Goal: Task Accomplishment & Management: Manage account settings

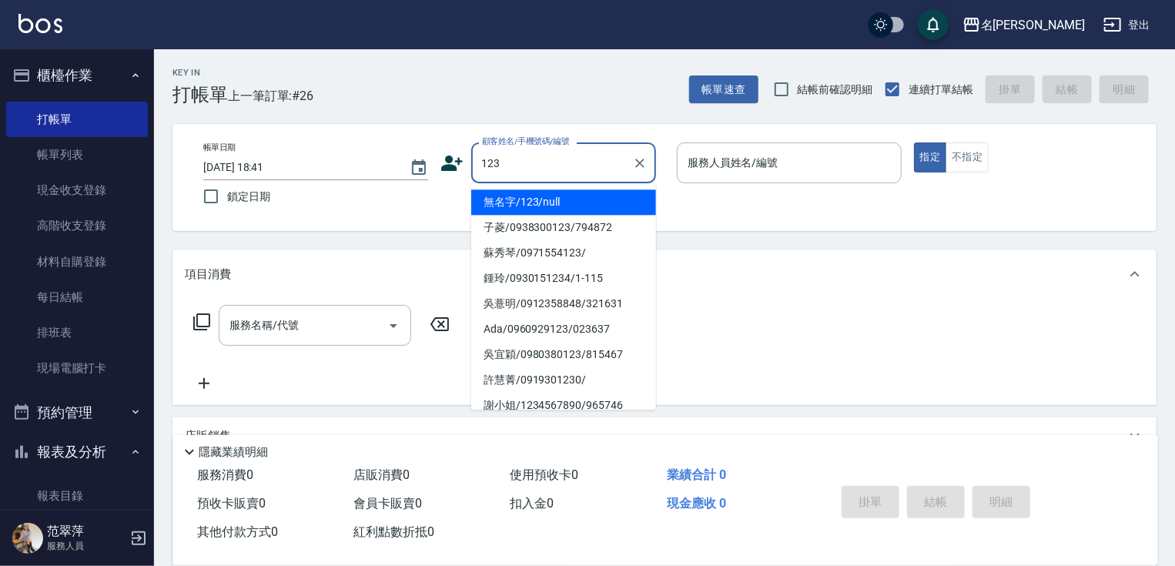
click at [566, 192] on li "無名字/123/null" at bounding box center [563, 201] width 185 height 25
type input "無名字/123/null"
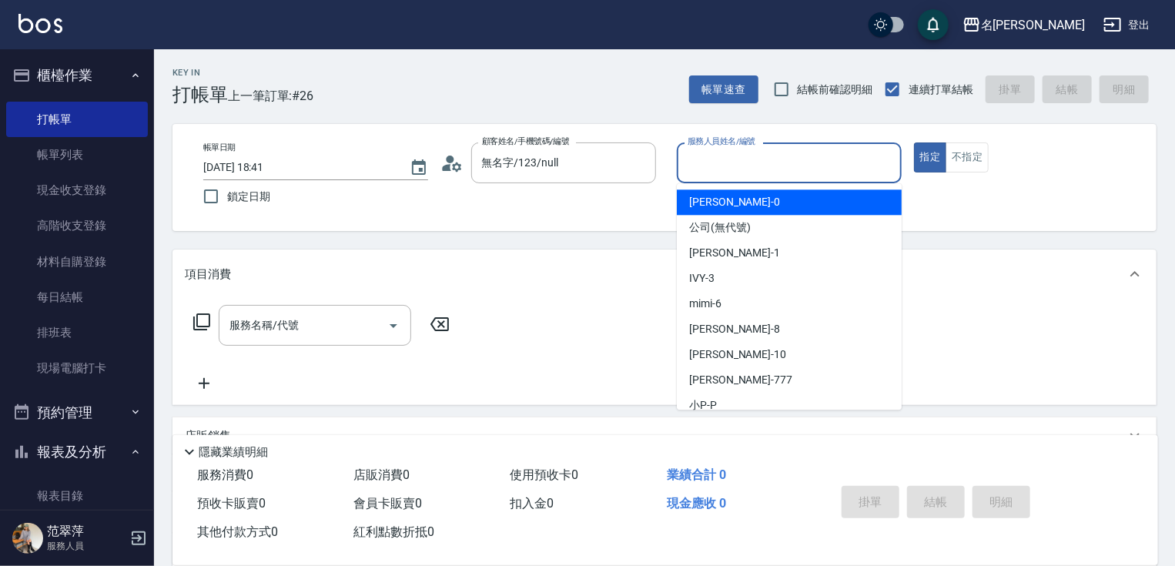
click at [718, 170] on input "服務人員姓名/編號" at bounding box center [789, 162] width 211 height 27
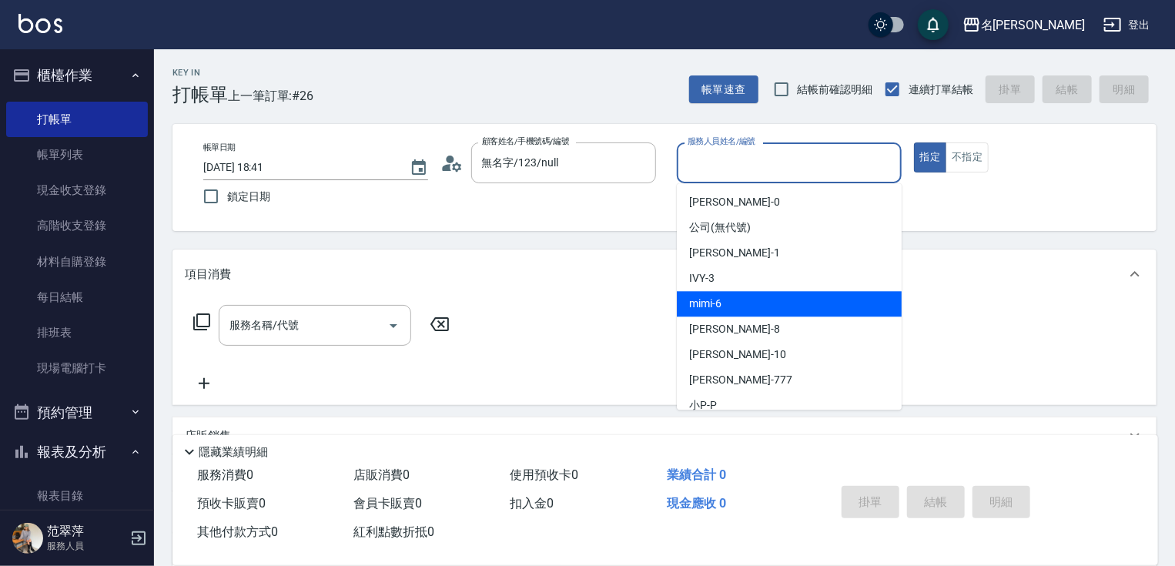
click at [732, 306] on div "mimi -6" at bounding box center [789, 303] width 225 height 25
type input "mimi-6"
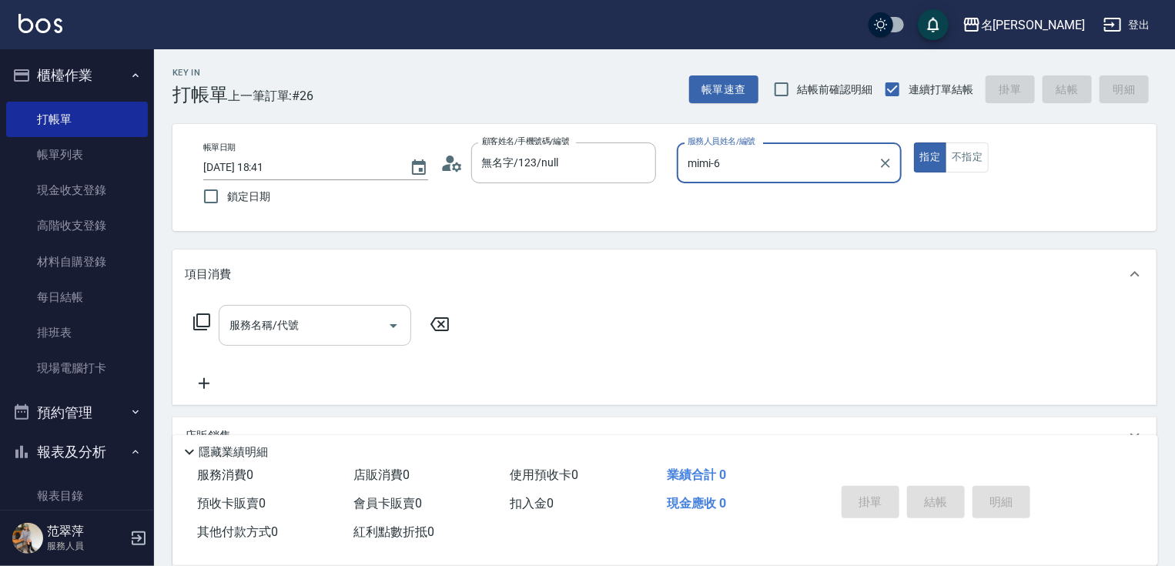
click at [361, 337] on input "服務名稱/代號" at bounding box center [304, 325] width 156 height 27
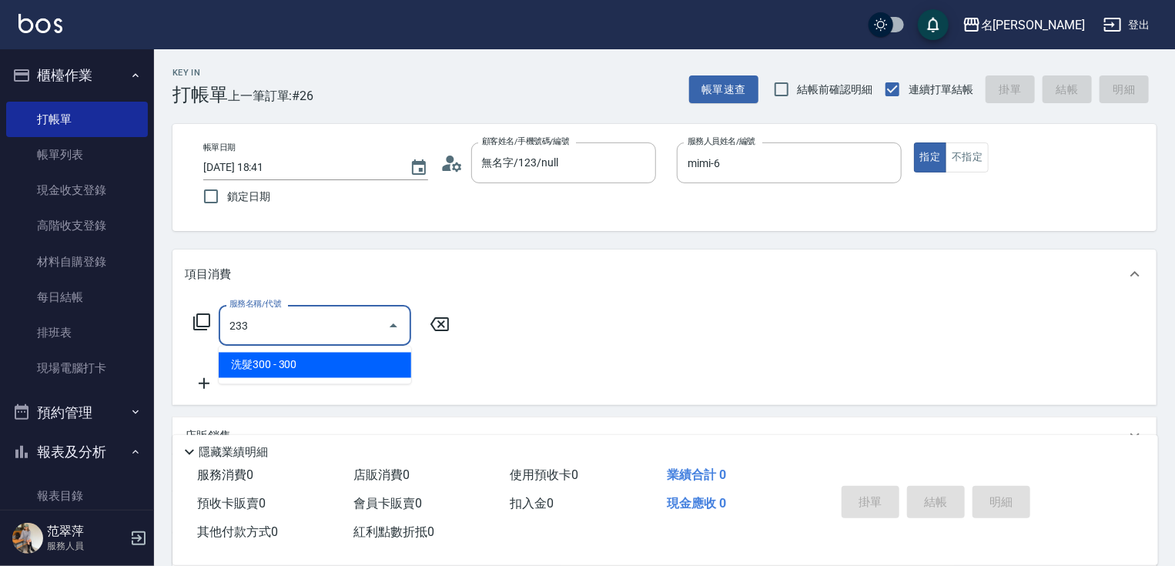
type input "洗髮300(233)"
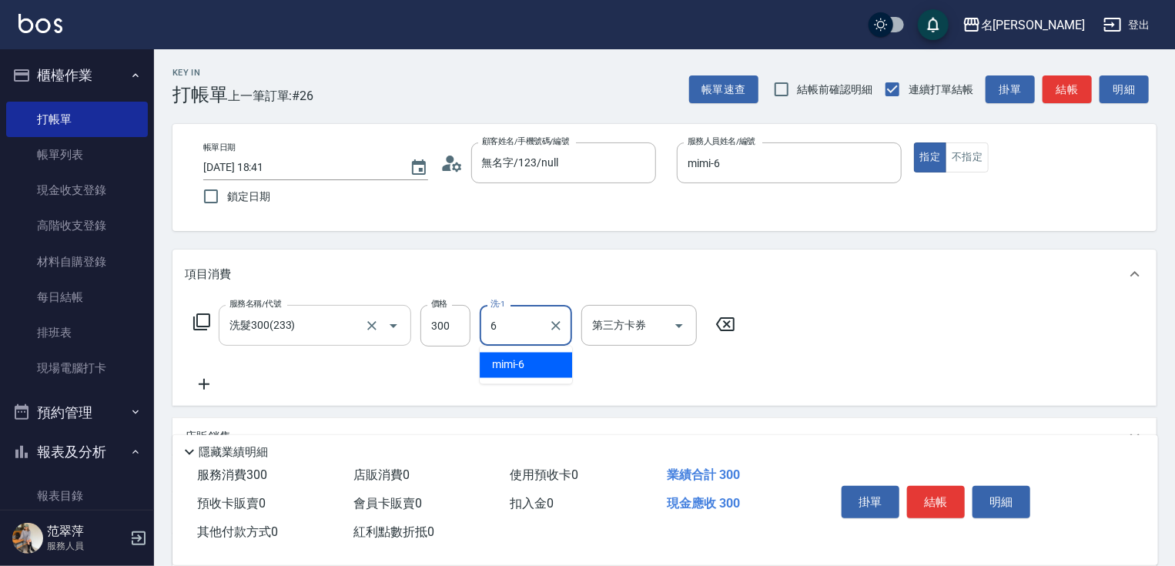
type input "mimi-6"
click at [203, 390] on icon at bounding box center [204, 384] width 38 height 18
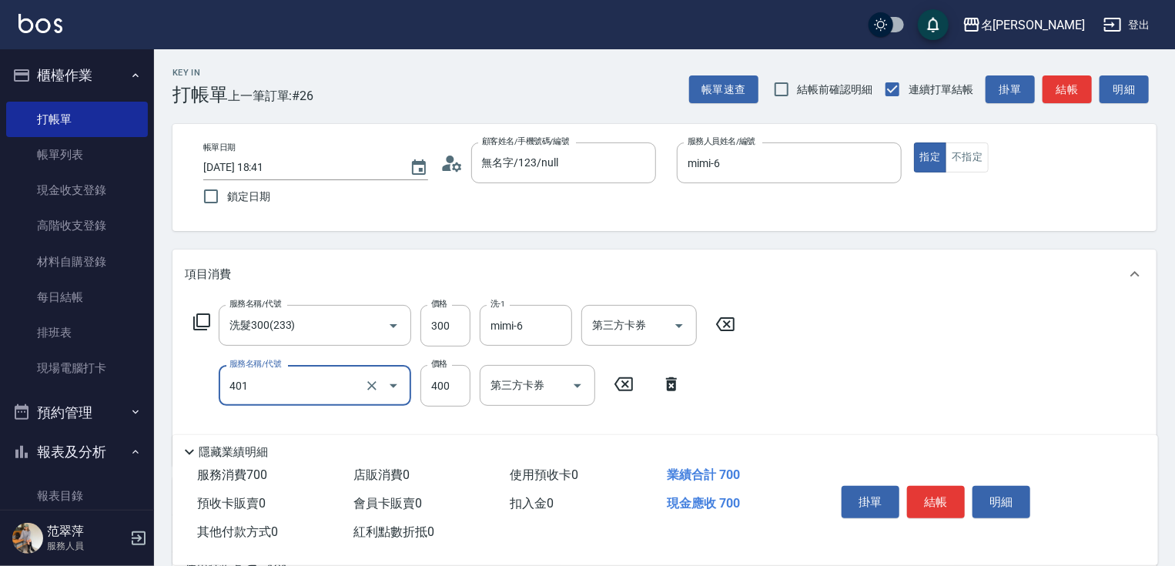
type input "剪髮(400)(401)"
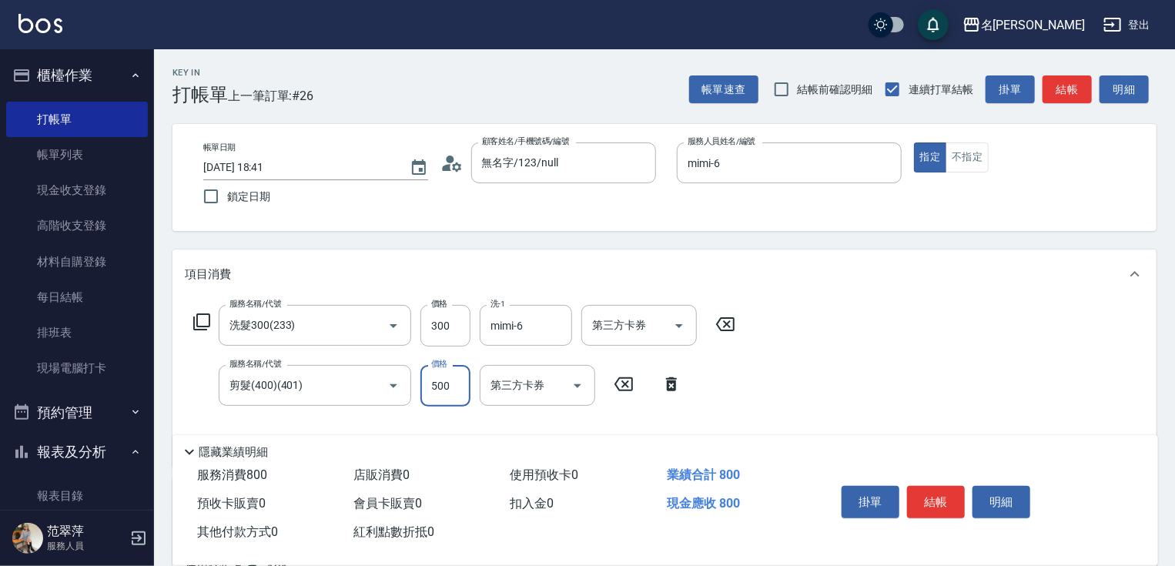
type input "500"
drag, startPoint x: 1170, startPoint y: 377, endPoint x: 1182, endPoint y: 526, distance: 149.9
click at [1174, 539] on html "名留竹林 登出 櫃檯作業 打帳單 帳單列表 現金收支登錄 高階收支登錄 材料自購登錄 每日結帳 排班表 現場電腦打卡 預約管理 預約管理 單日預約紀錄 單週預…" at bounding box center [587, 407] width 1175 height 814
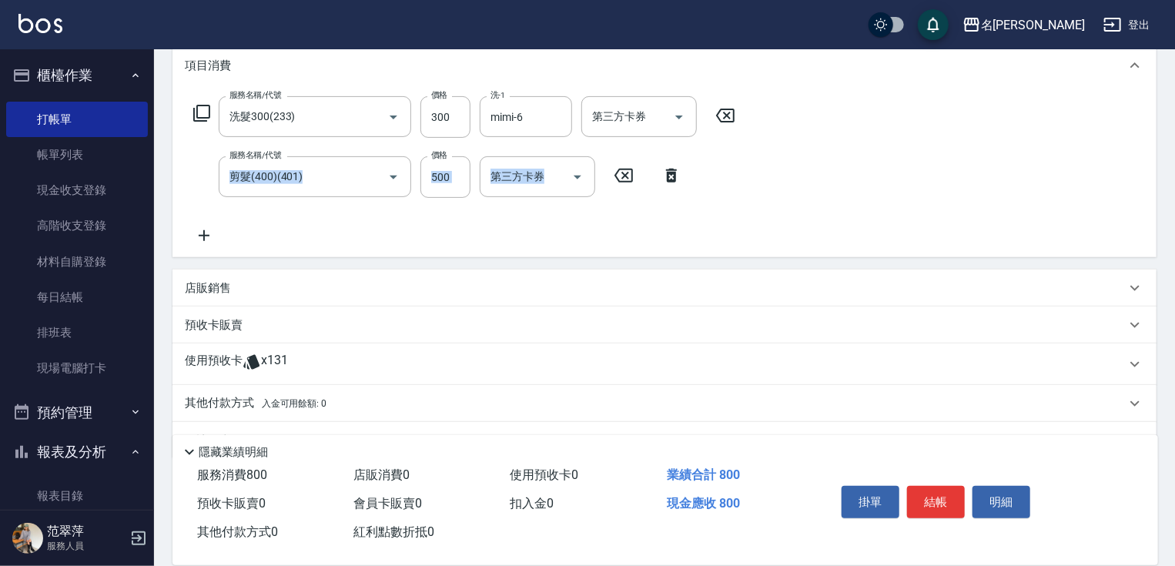
scroll to position [247, 0]
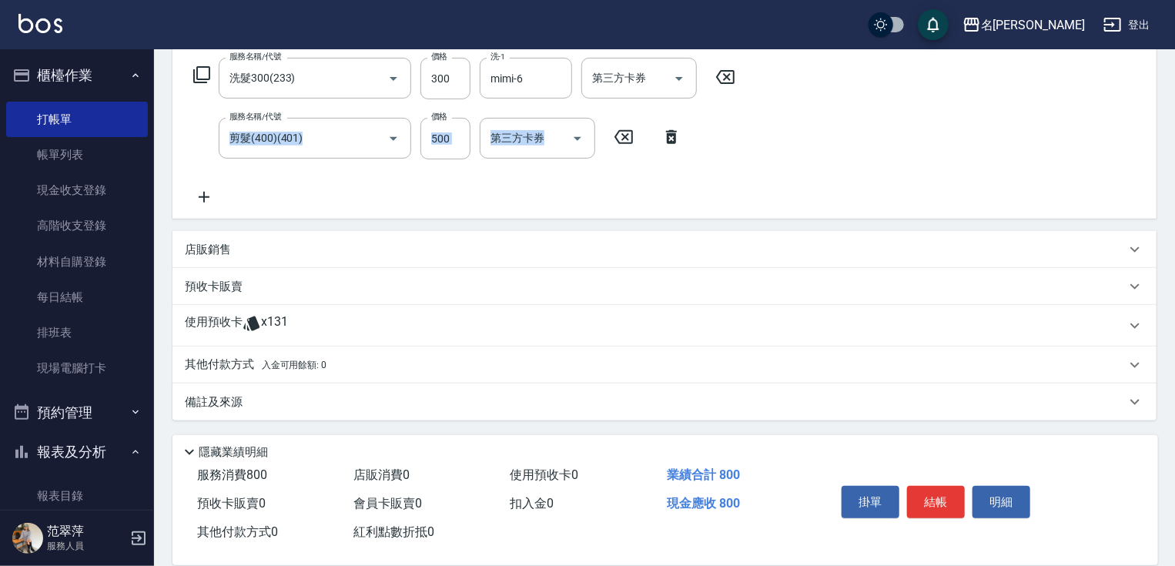
click at [235, 196] on div "服務名稱/代號 洗髮300(233) 服務名稱/代號 價格 300 價格 洗-1 mimi-6 洗-1 第三方卡券 第三方卡券 服務名稱/代號 剪髮(400)…" at bounding box center [465, 132] width 560 height 149
click at [203, 196] on icon at bounding box center [204, 197] width 11 height 11
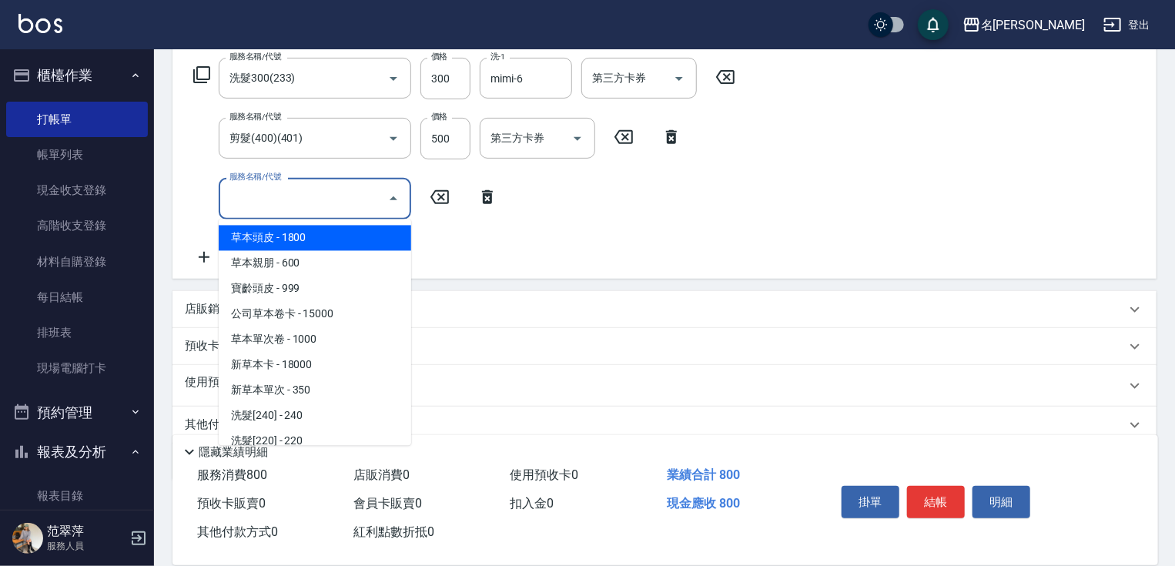
drag, startPoint x: 240, startPoint y: 195, endPoint x: 249, endPoint y: 192, distance: 9.0
click at [243, 193] on input "服務名稱/代號" at bounding box center [304, 198] width 156 height 27
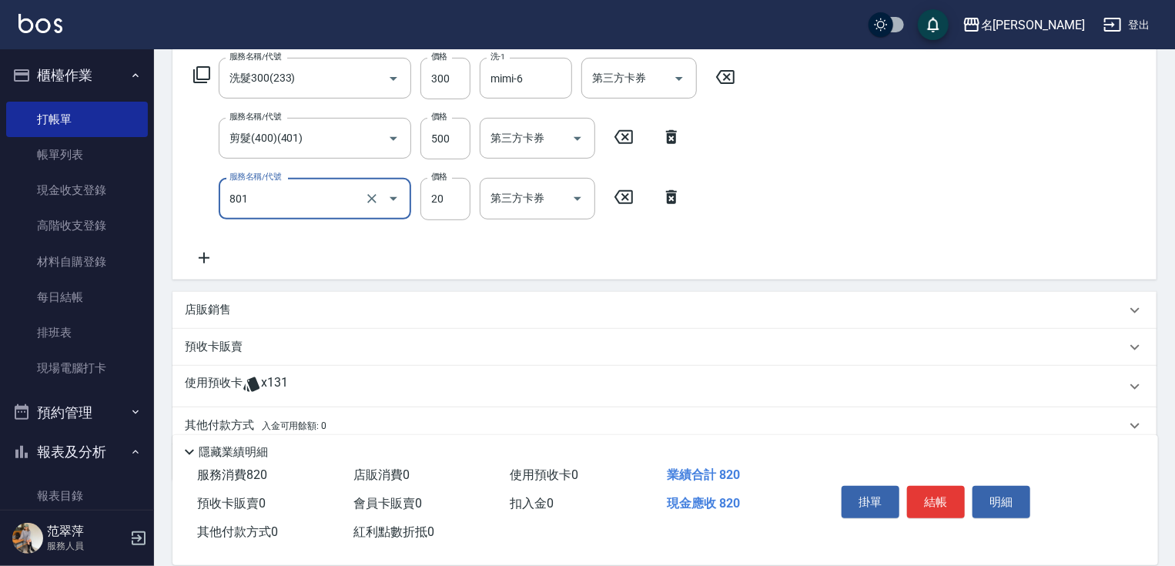
type input "潤絲20(801)"
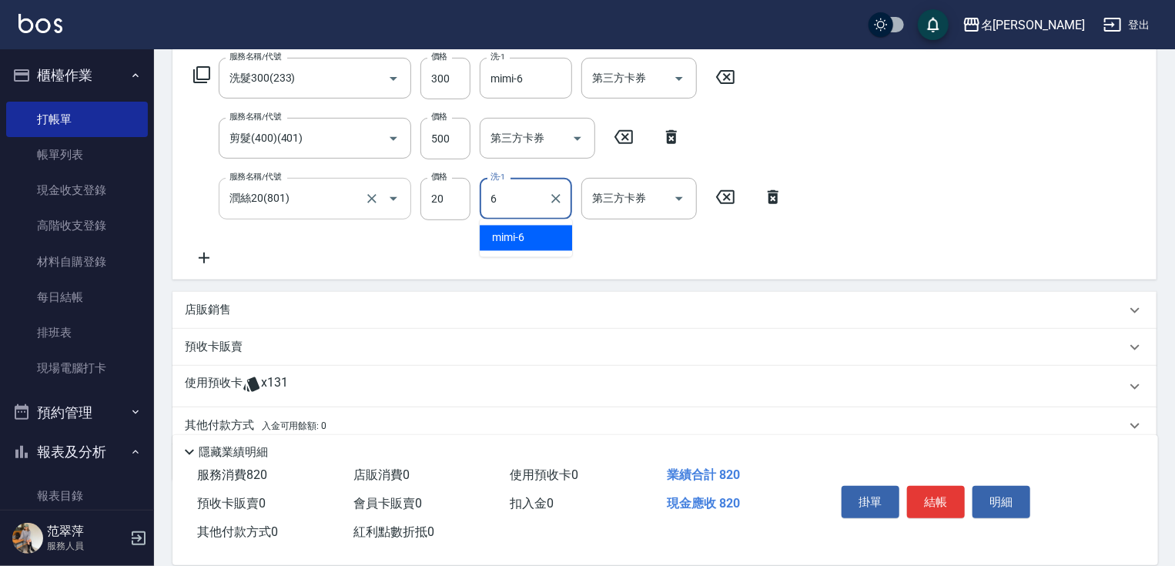
type input "mimi-6"
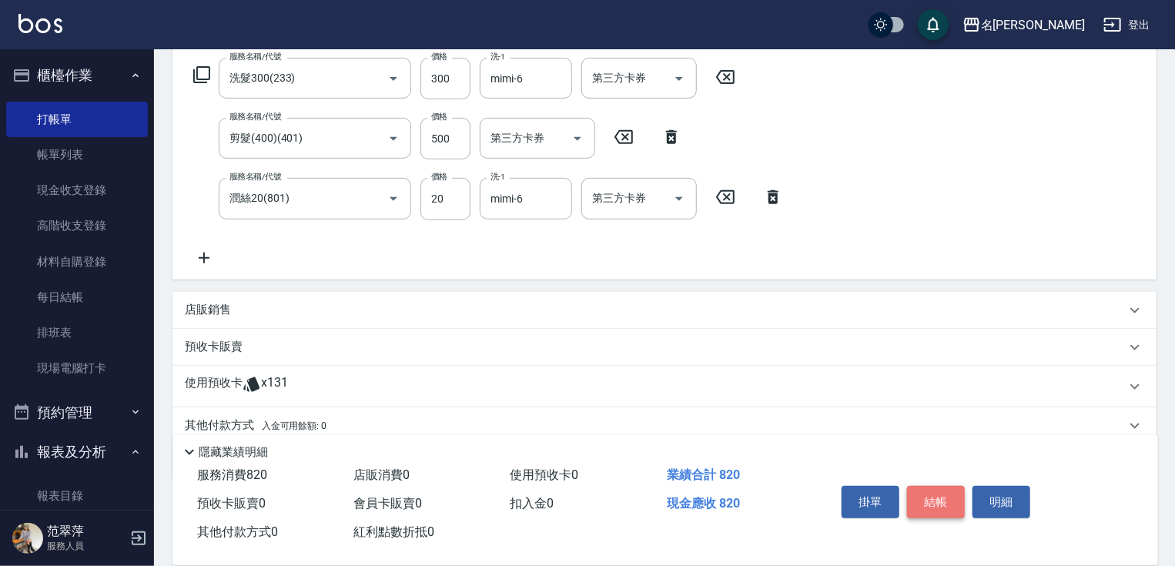
click at [933, 500] on button "結帳" at bounding box center [936, 502] width 58 height 32
type input "2025/09/19 19:24"
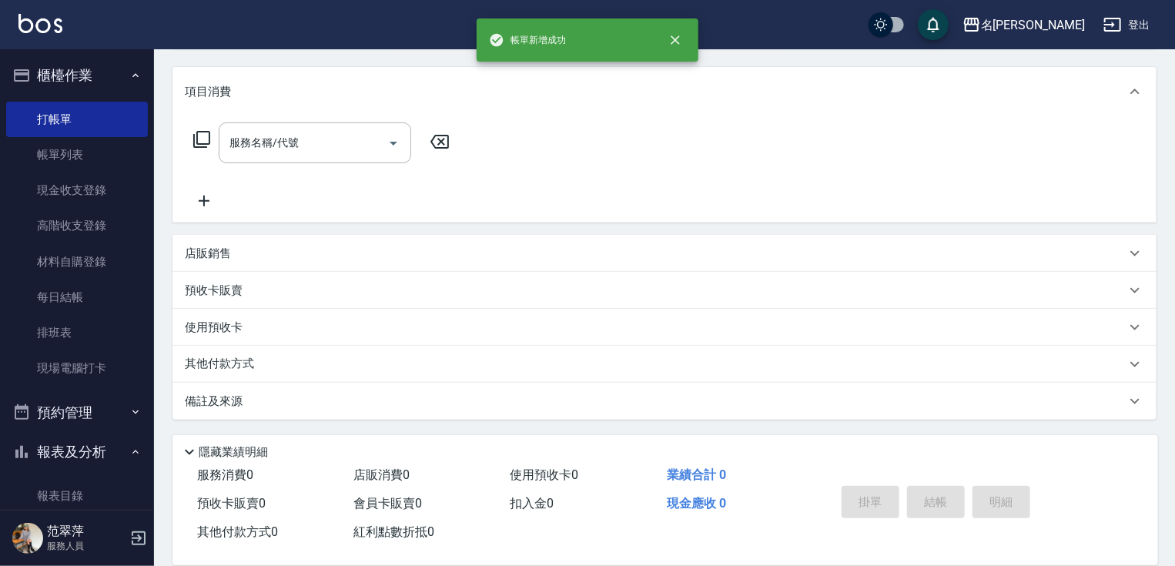
scroll to position [0, 0]
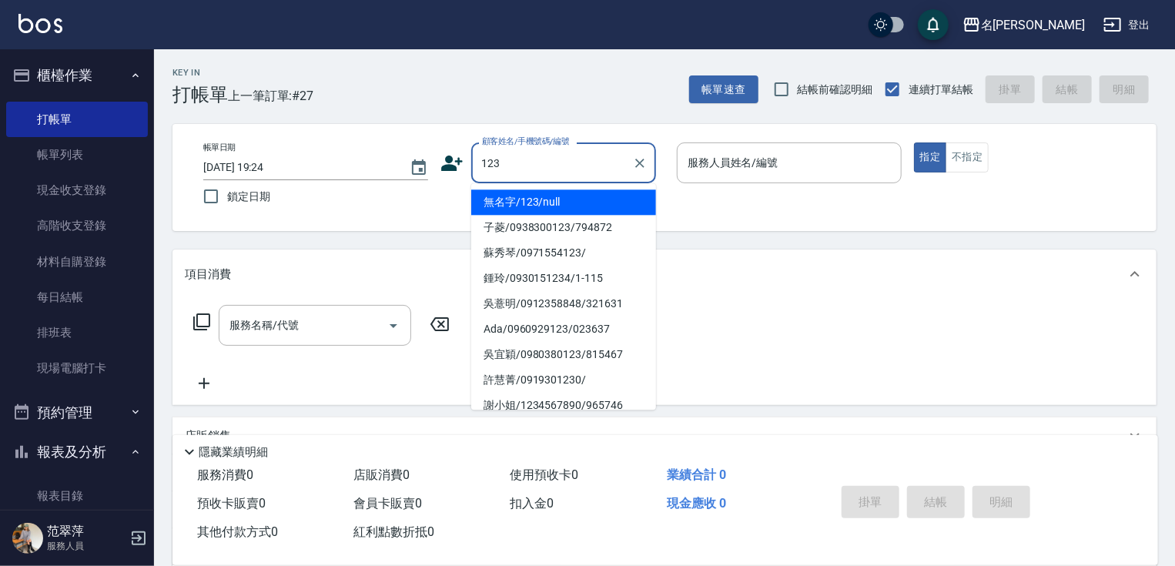
click at [583, 198] on li "無名字/123/null" at bounding box center [563, 201] width 185 height 25
type input "無名字/123/null"
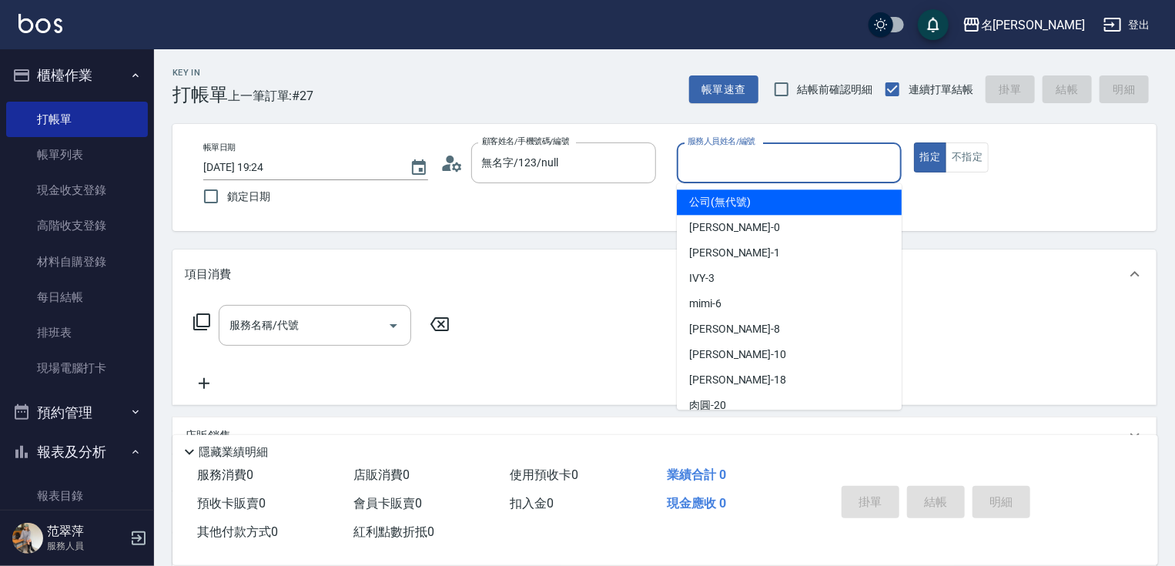
click at [704, 156] on input "服務人員姓名/編號" at bounding box center [789, 162] width 211 height 27
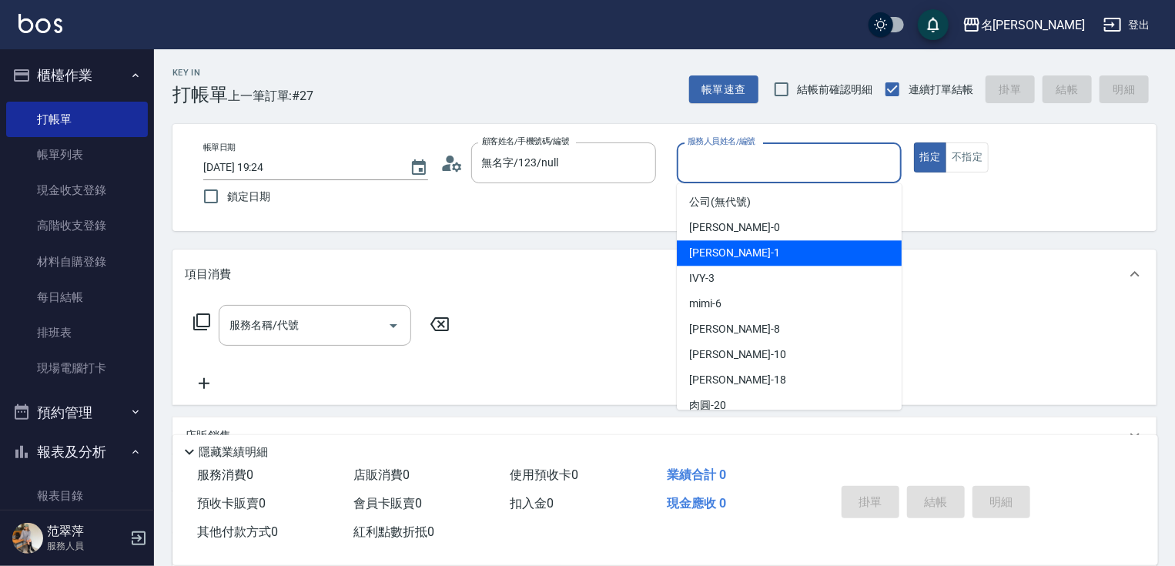
click at [730, 254] on span "Joanne -1" at bounding box center [734, 253] width 91 height 16
type input "Joanne-1"
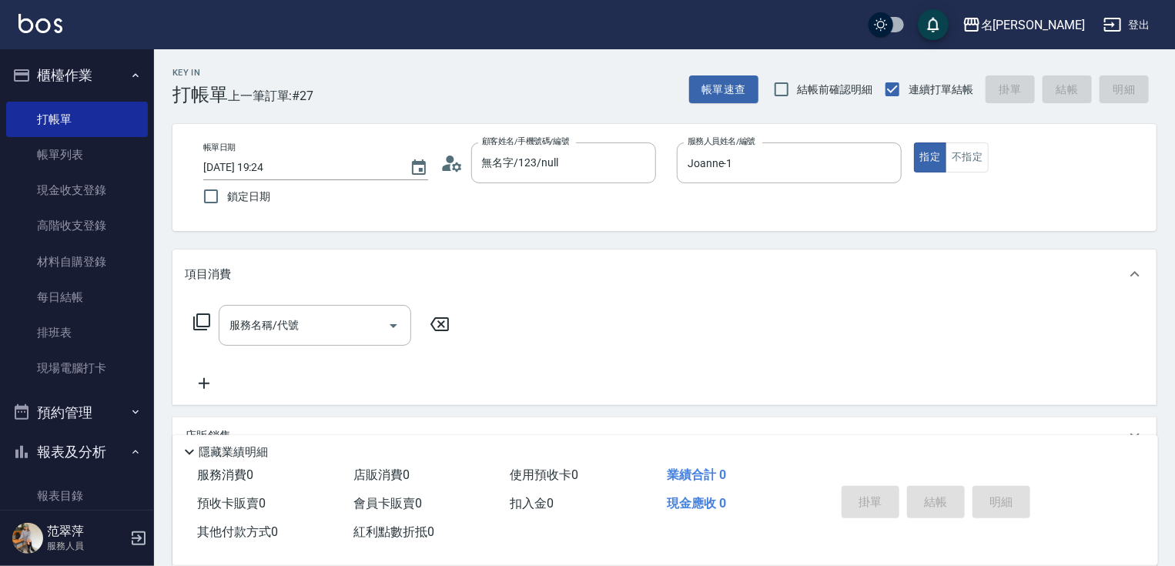
click at [201, 320] on icon at bounding box center [201, 322] width 18 height 18
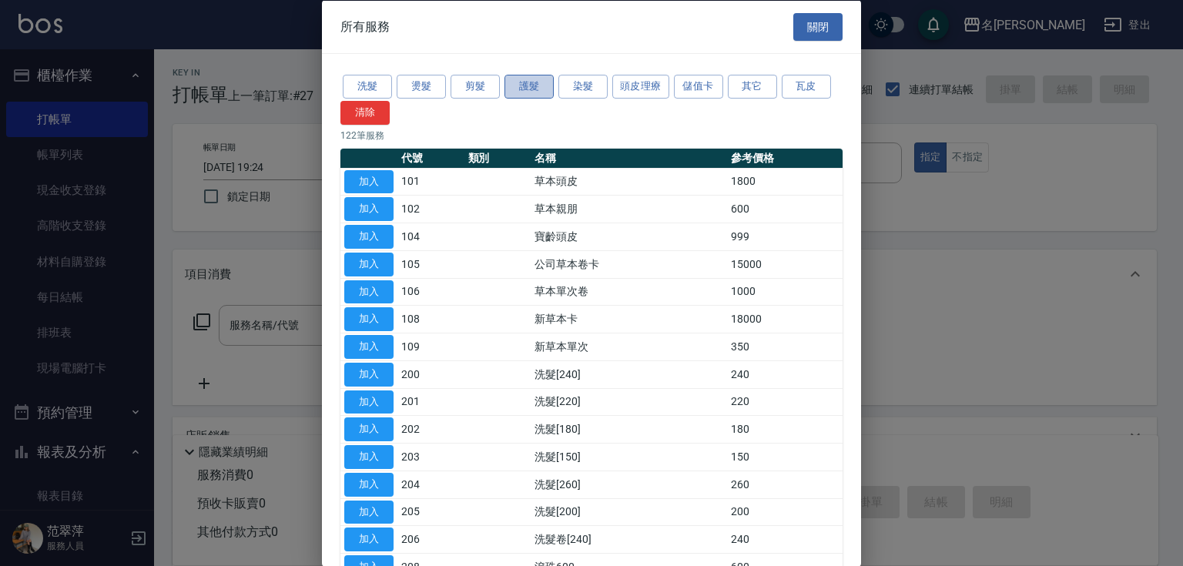
click at [534, 85] on button "護髮" at bounding box center [528, 87] width 49 height 24
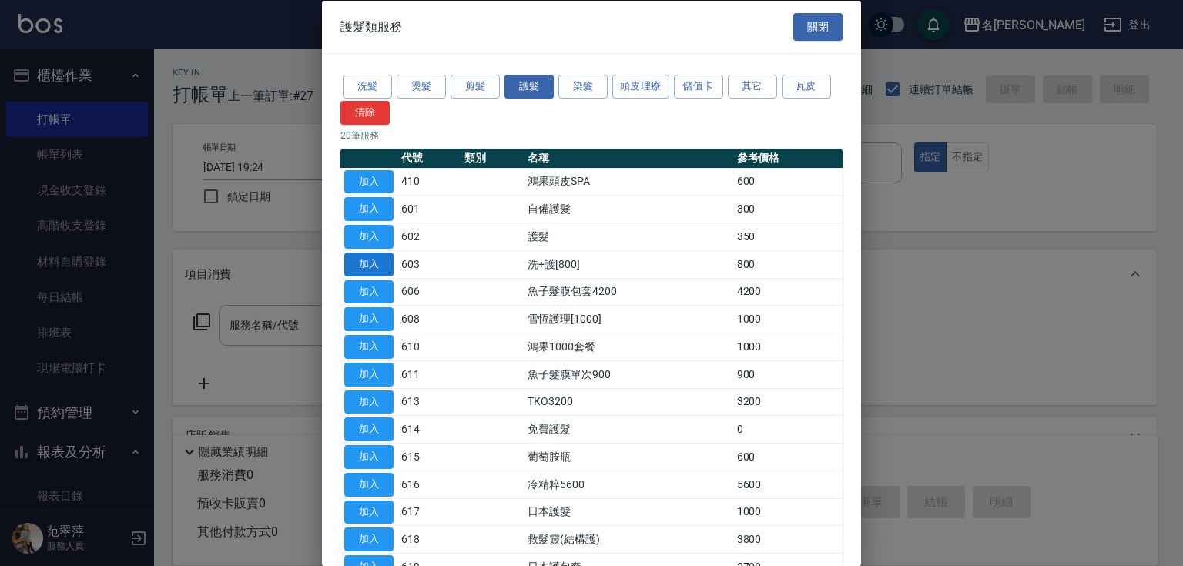
click at [370, 262] on button "加入" at bounding box center [368, 264] width 49 height 24
type input "洗+護[800](603)"
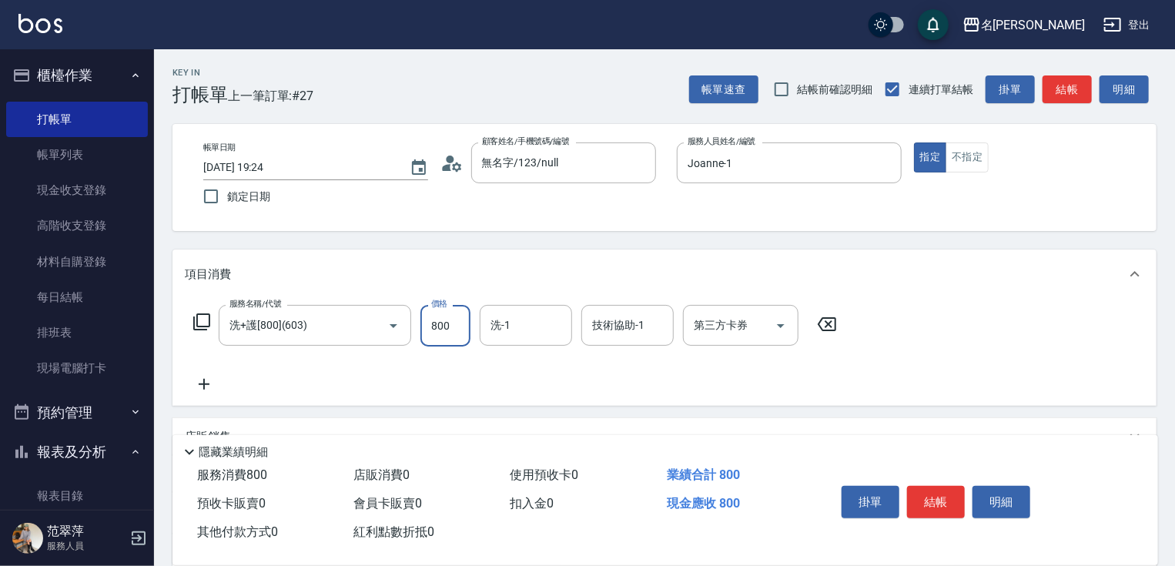
click at [450, 326] on input "800" at bounding box center [445, 326] width 50 height 42
type input "0"
type input "Joanne-1"
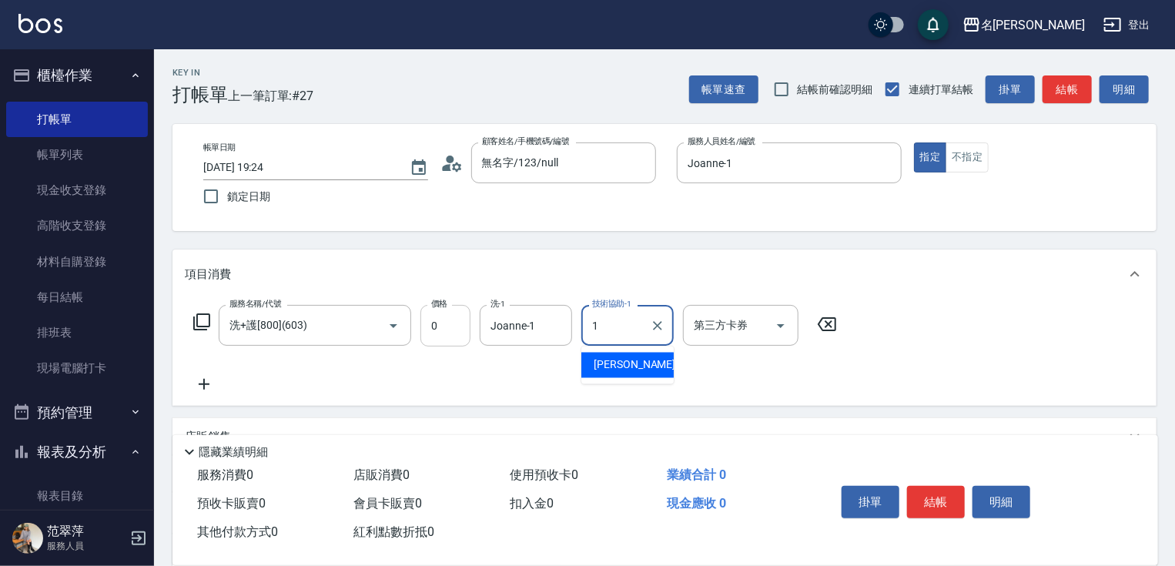
type input "Joanne-1"
drag, startPoint x: 202, startPoint y: 385, endPoint x: 202, endPoint y: 342, distance: 43.1
click at [202, 382] on icon at bounding box center [204, 384] width 38 height 18
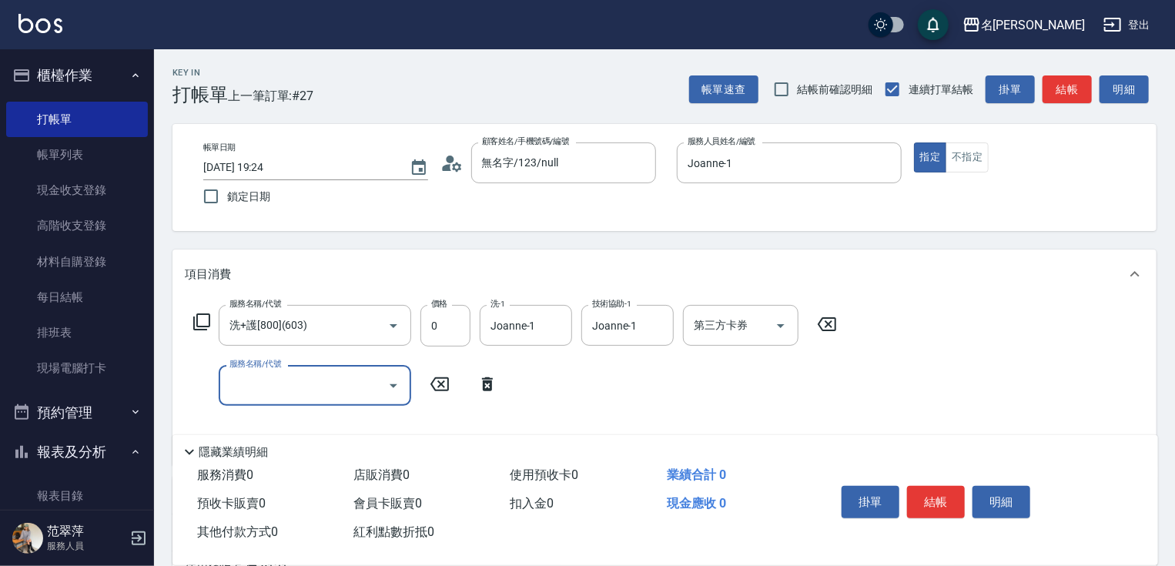
click at [203, 314] on icon at bounding box center [201, 321] width 17 height 17
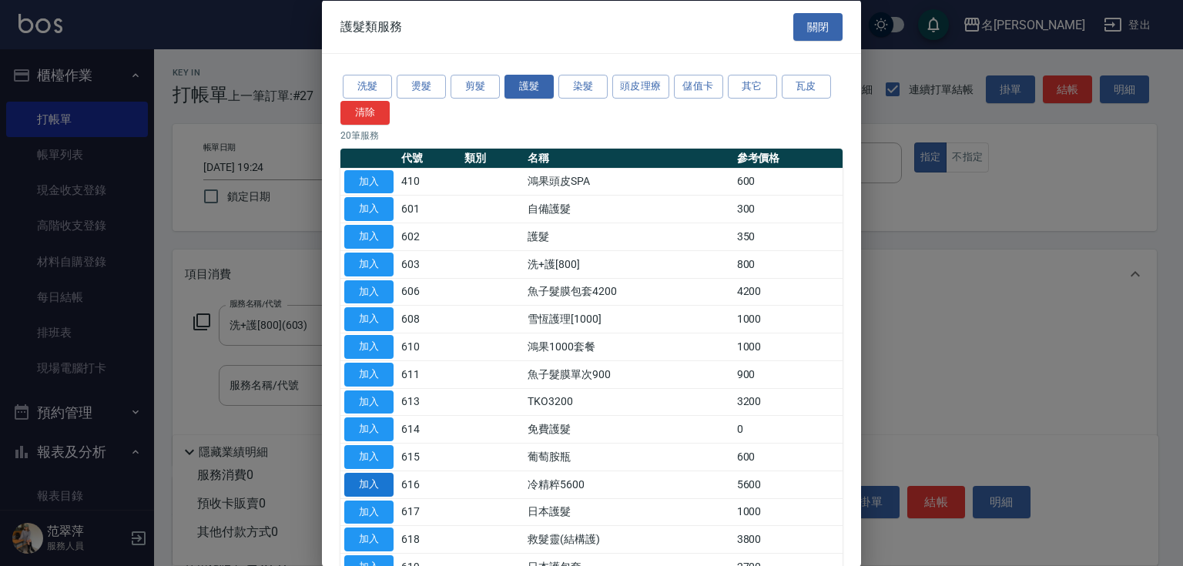
click at [369, 484] on button "加入" at bounding box center [368, 484] width 49 height 24
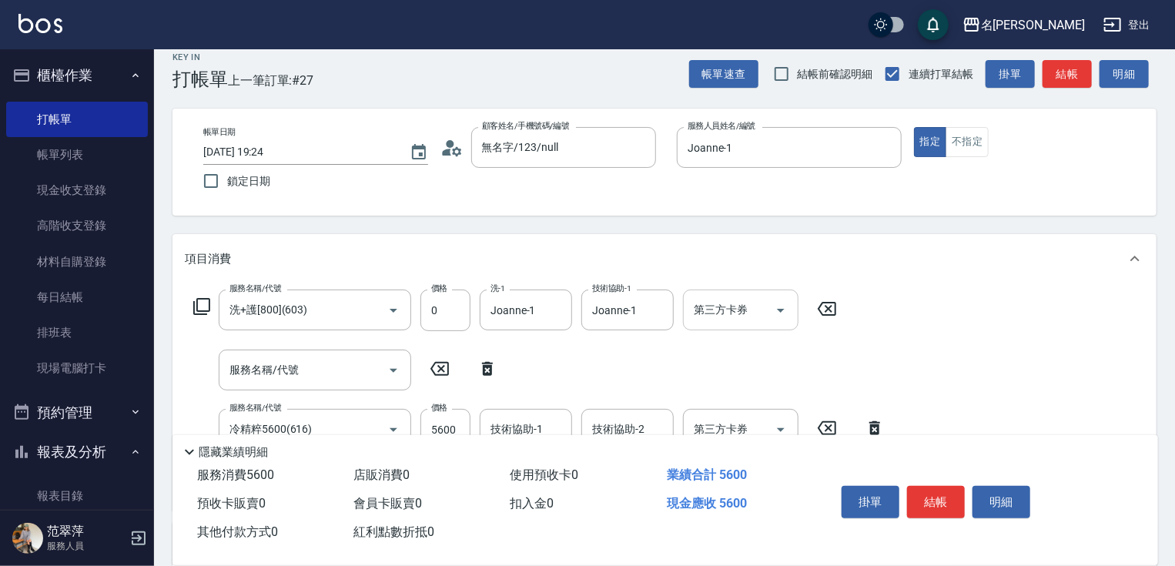
scroll to position [62, 0]
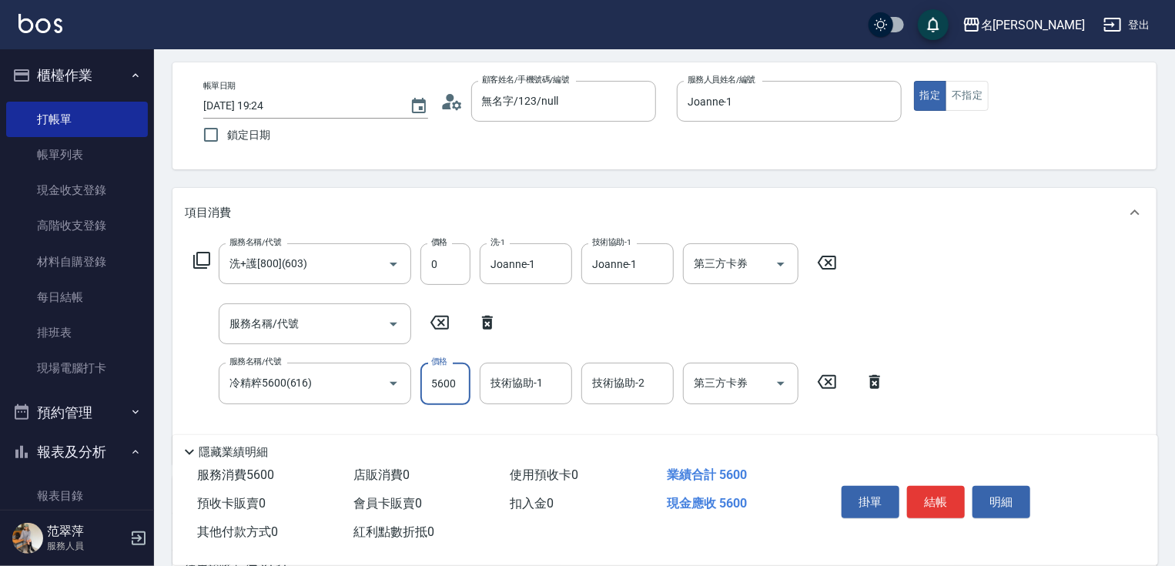
click at [443, 387] on input "5600" at bounding box center [445, 384] width 50 height 42
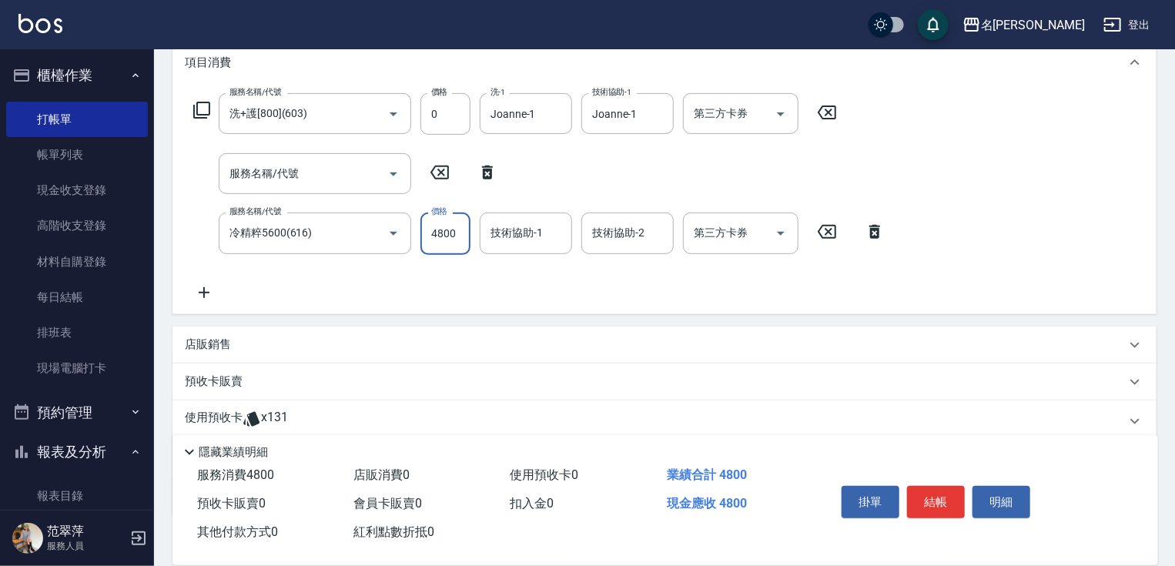
scroll to position [307, 0]
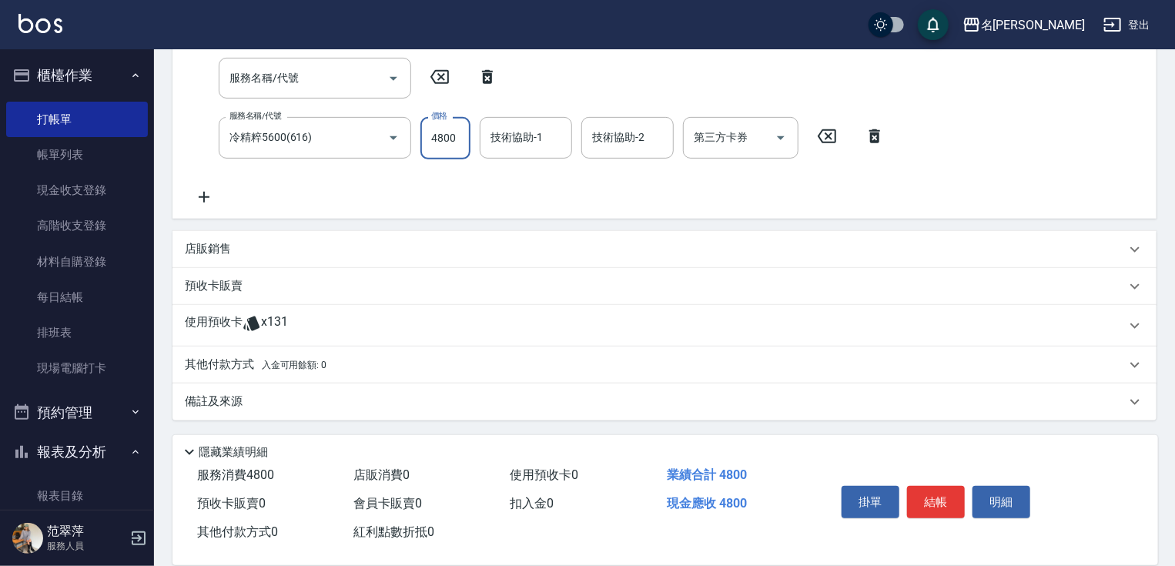
type input "4800"
click at [219, 363] on p "其他付款方式 入金可用餘額: 0" at bounding box center [256, 364] width 142 height 17
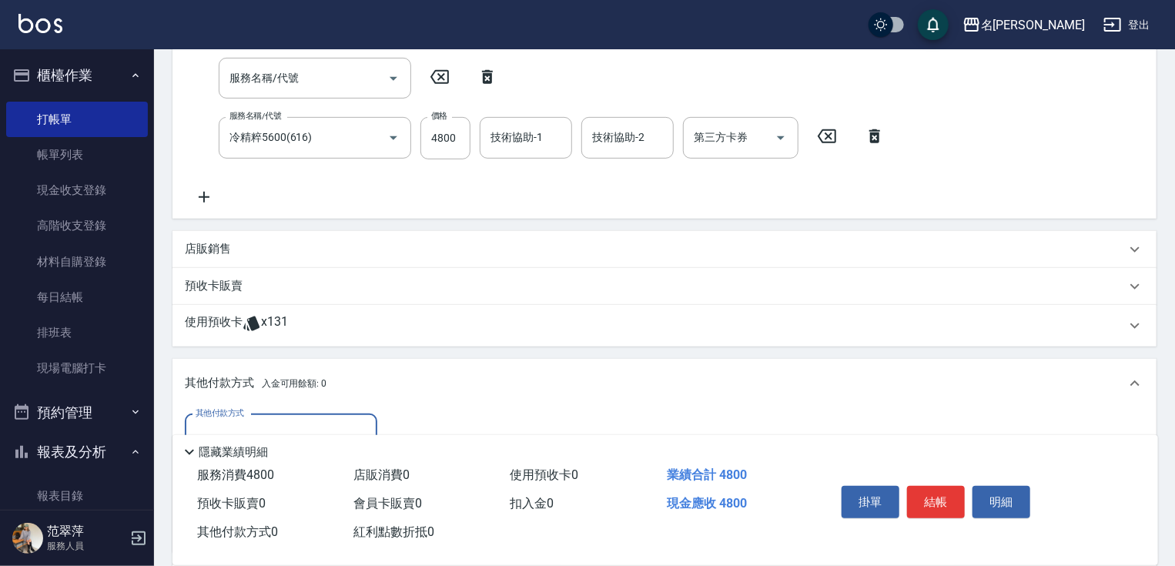
scroll to position [0, 0]
click at [324, 421] on input "其他付款方式" at bounding box center [281, 434] width 179 height 27
click at [280, 490] on span "信用卡" at bounding box center [281, 499] width 192 height 25
type input "信用卡"
click at [397, 425] on input "0" at bounding box center [444, 435] width 115 height 42
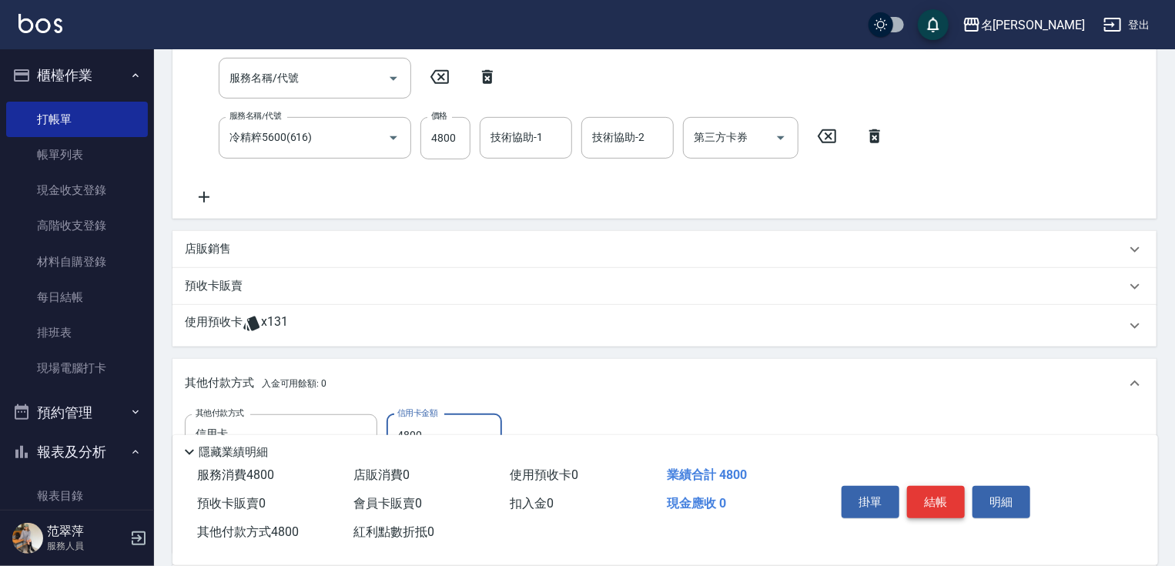
type input "4800"
click at [942, 496] on button "結帳" at bounding box center [936, 502] width 58 height 32
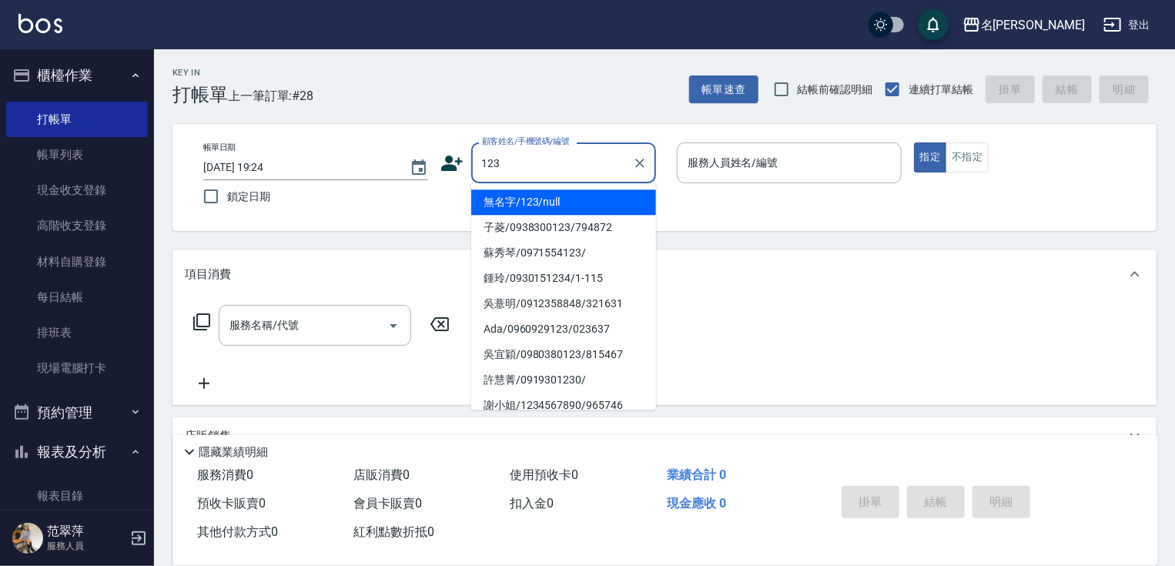
click at [579, 205] on li "無名字/123/null" at bounding box center [563, 201] width 185 height 25
type input "無名字/123/null"
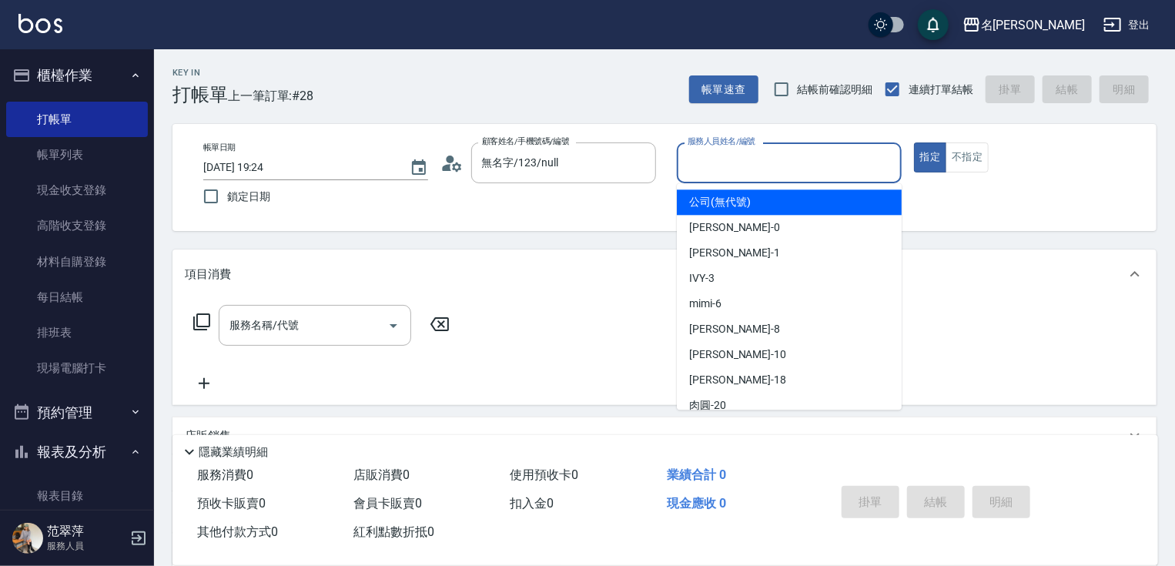
click at [701, 162] on input "服務人員姓名/編號" at bounding box center [789, 162] width 211 height 27
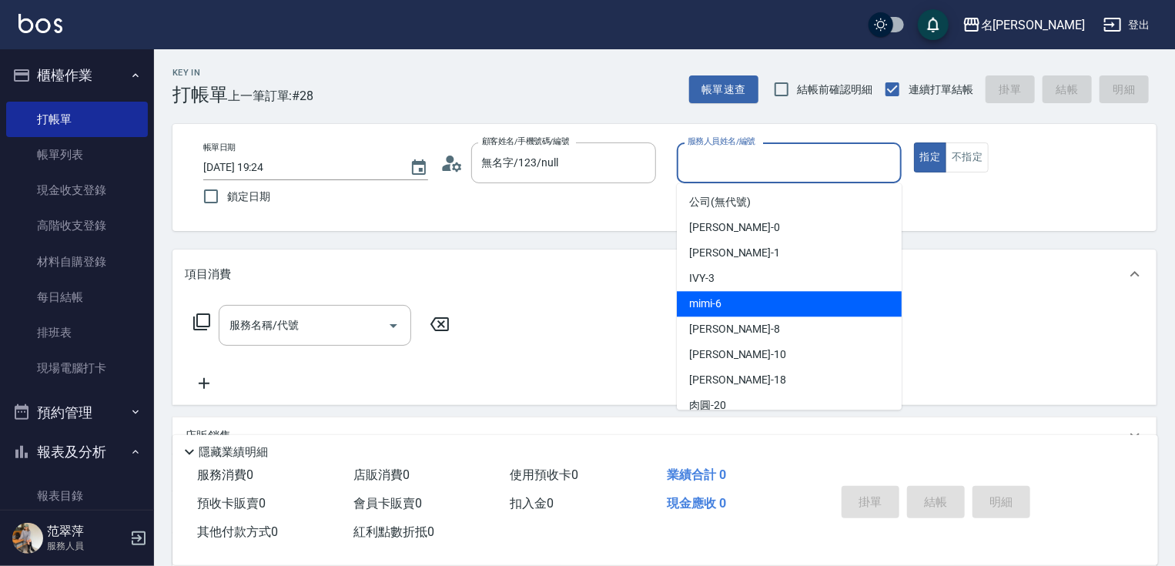
click at [739, 303] on div "mimi -6" at bounding box center [789, 303] width 225 height 25
type input "mimi-6"
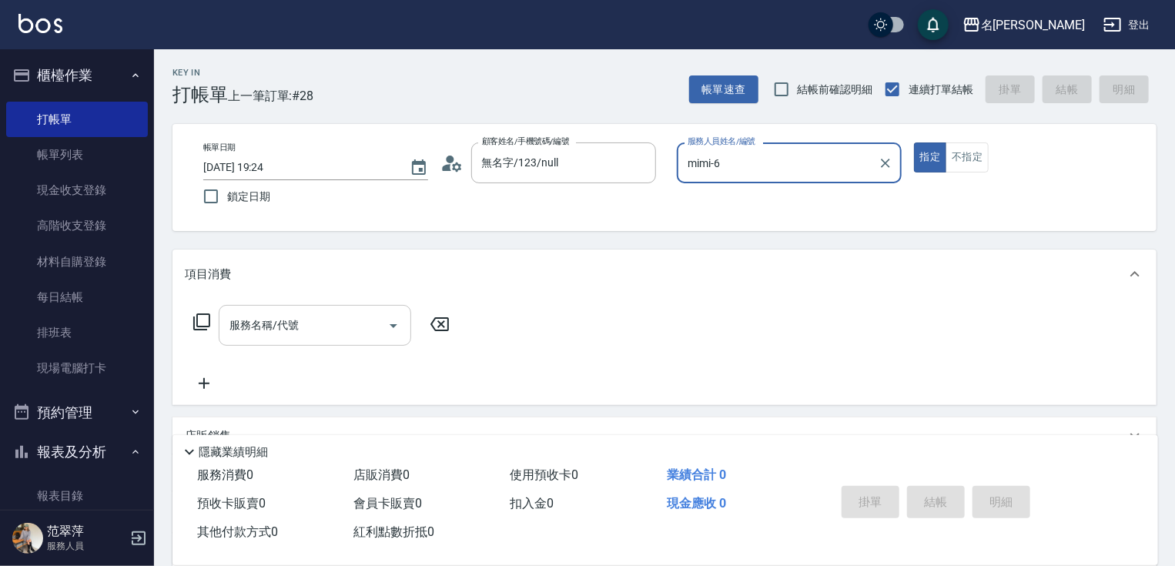
click at [332, 326] on input "服務名稱/代號" at bounding box center [304, 325] width 156 height 27
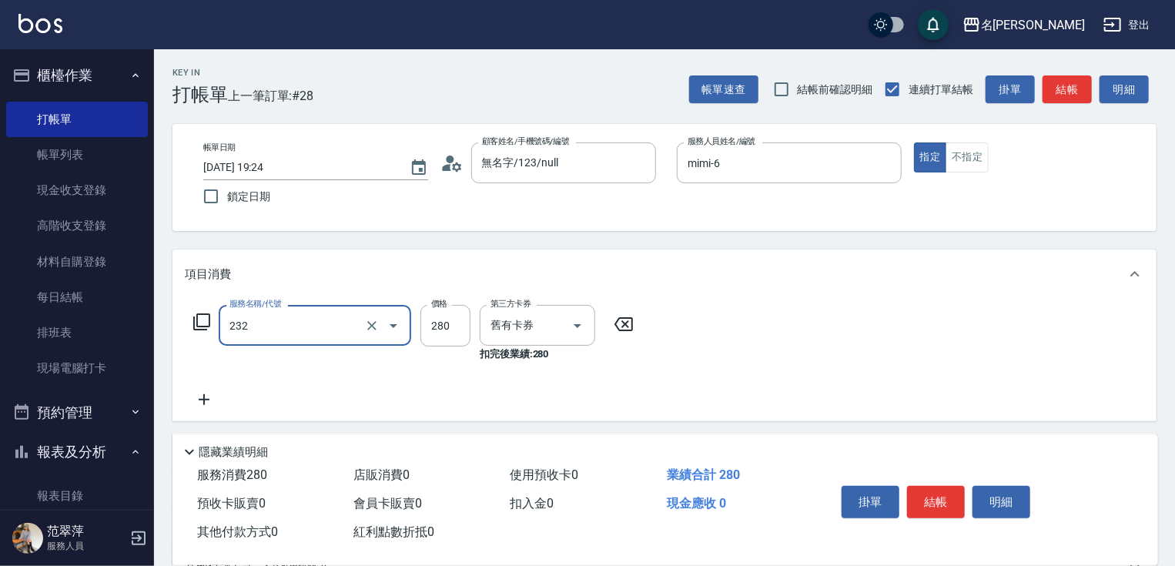
type input "洗髮卷280(232)"
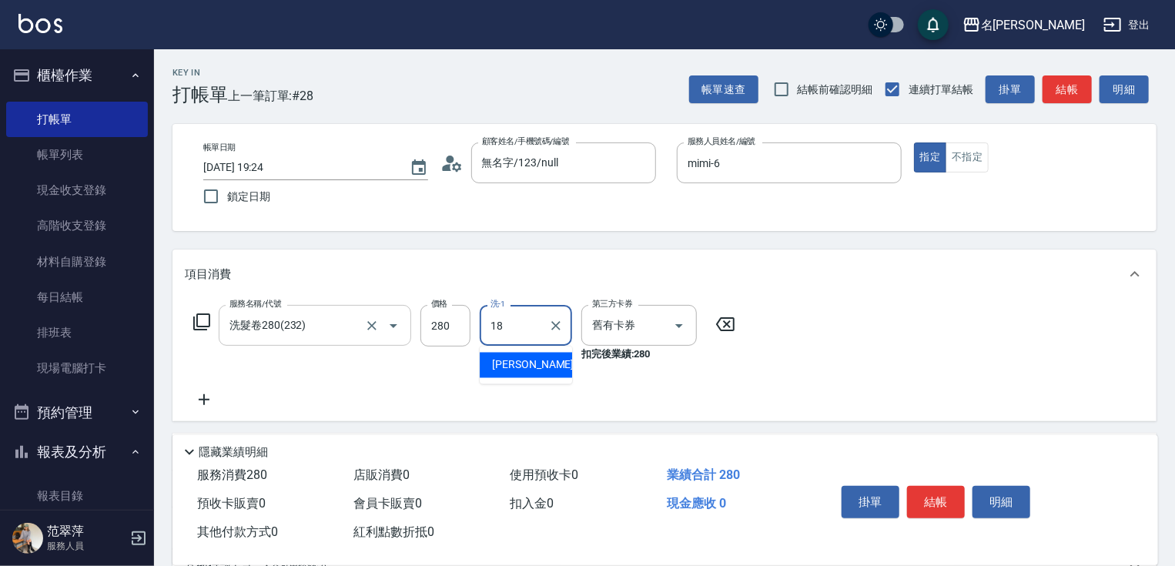
type input "[PERSON_NAME]-18"
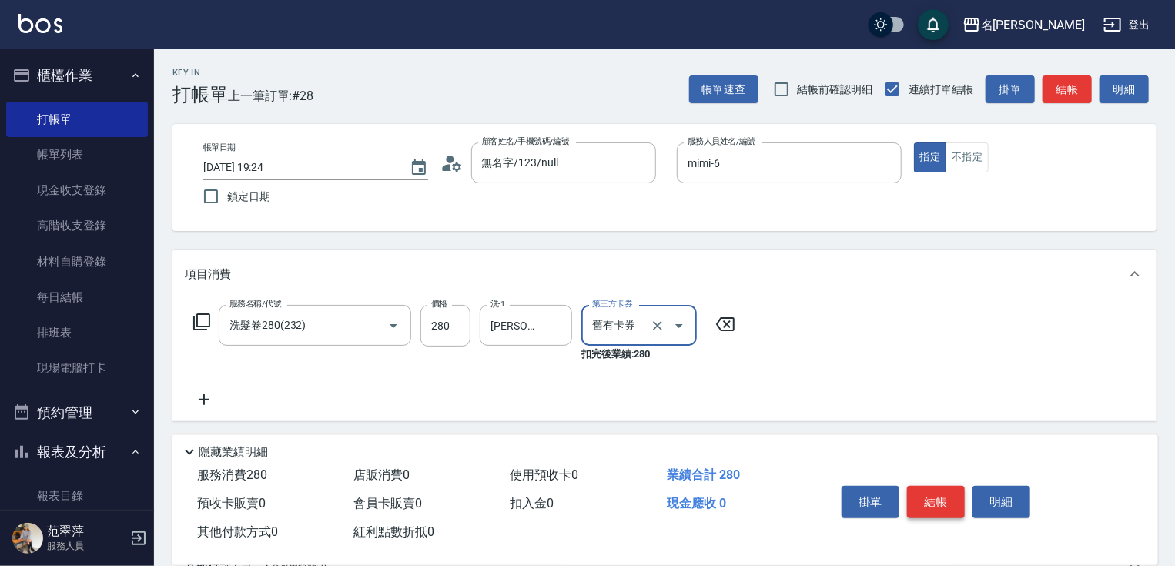
click at [939, 490] on button "結帳" at bounding box center [936, 502] width 58 height 32
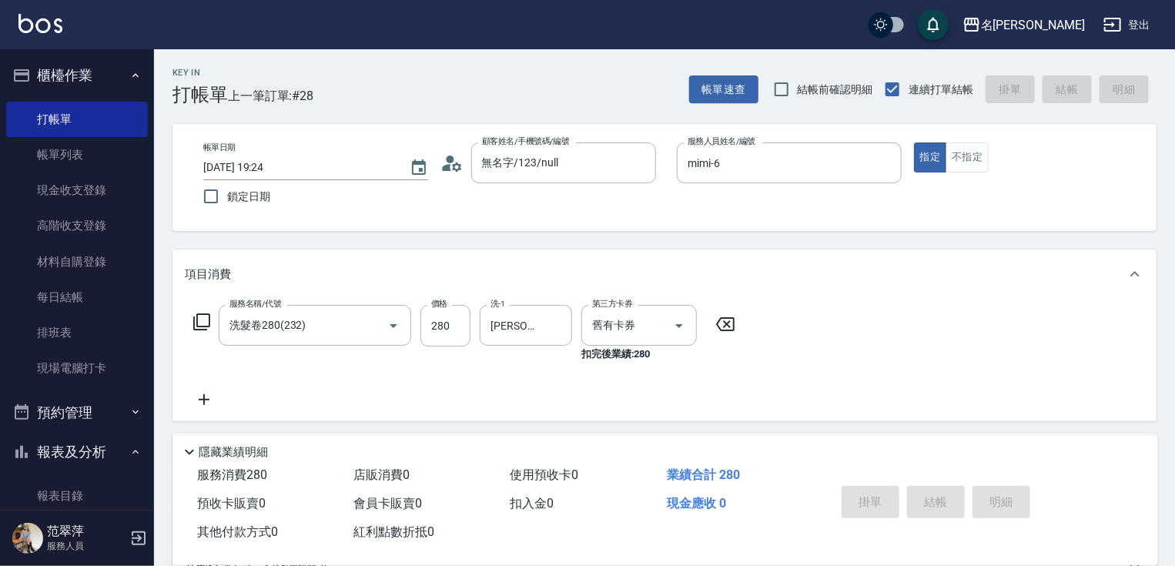
type input "2025/09/19 19:25"
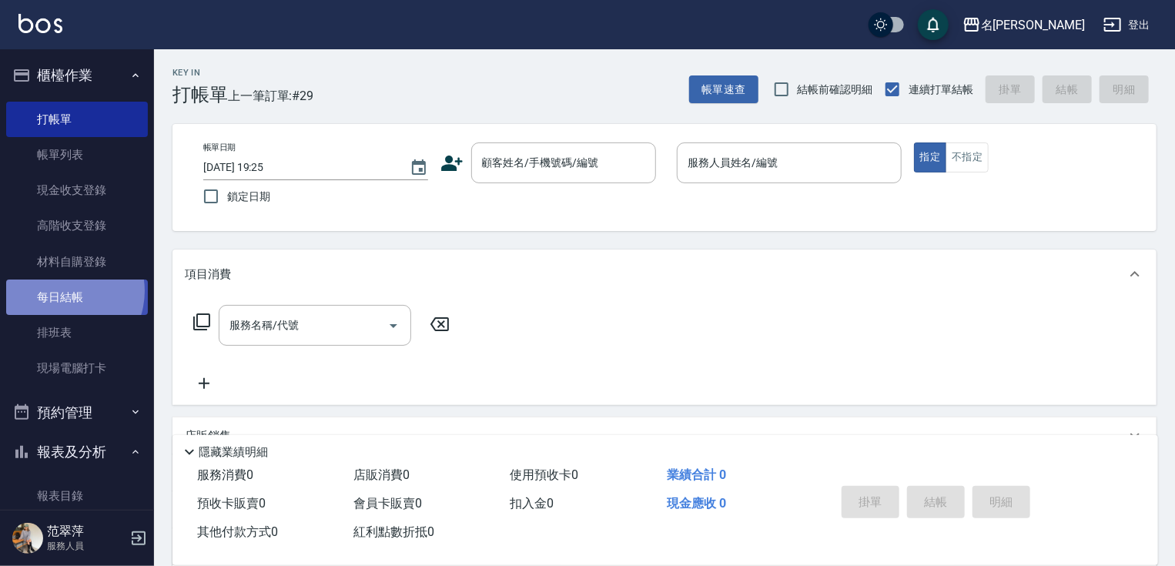
click at [62, 291] on link "每日結帳" at bounding box center [77, 296] width 142 height 35
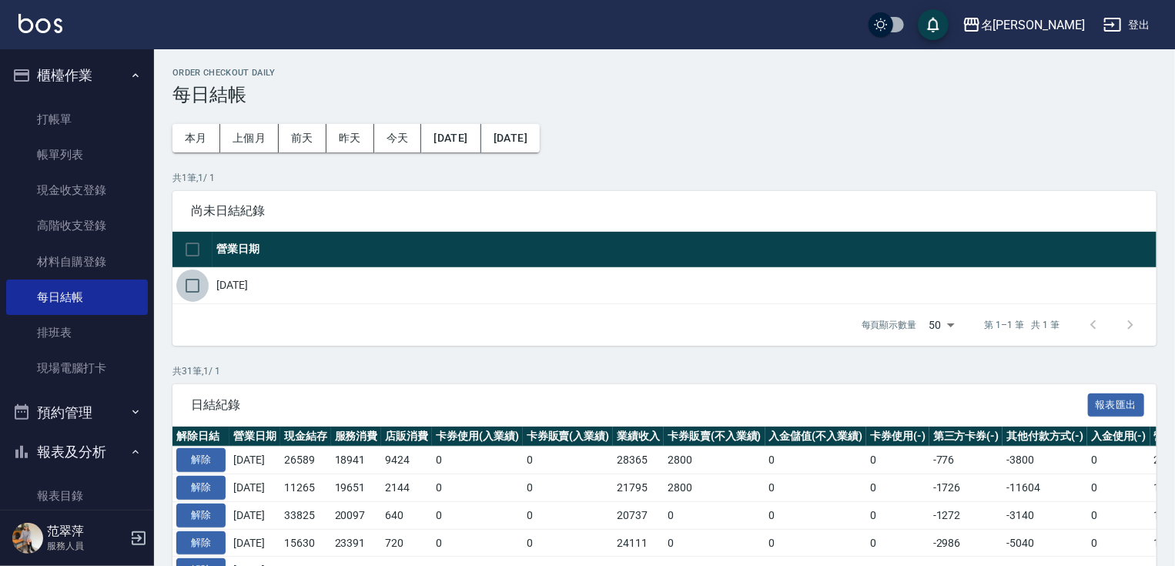
click at [195, 286] on input "checkbox" at bounding box center [192, 285] width 32 height 32
checkbox input "true"
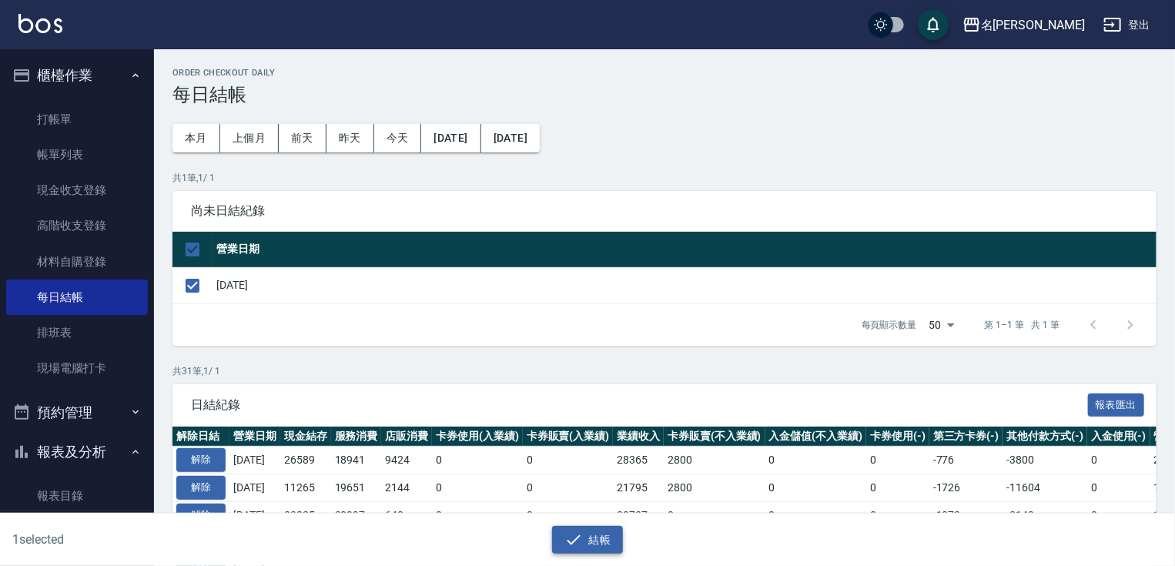
click at [593, 546] on button "結帳" at bounding box center [588, 540] width 72 height 28
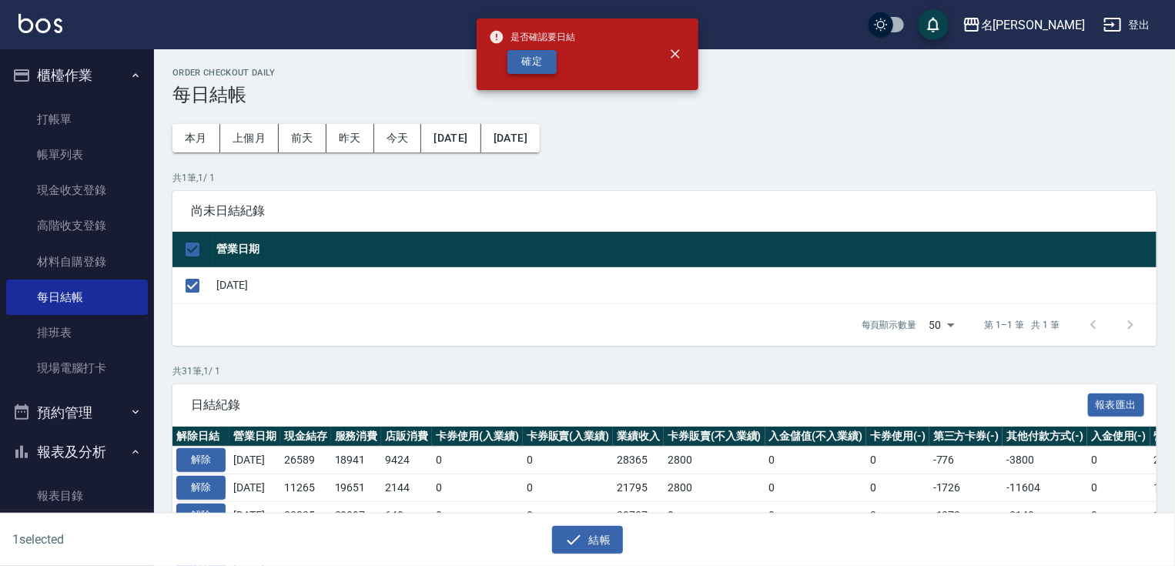
click at [539, 60] on button "確定" at bounding box center [531, 62] width 49 height 24
checkbox input "false"
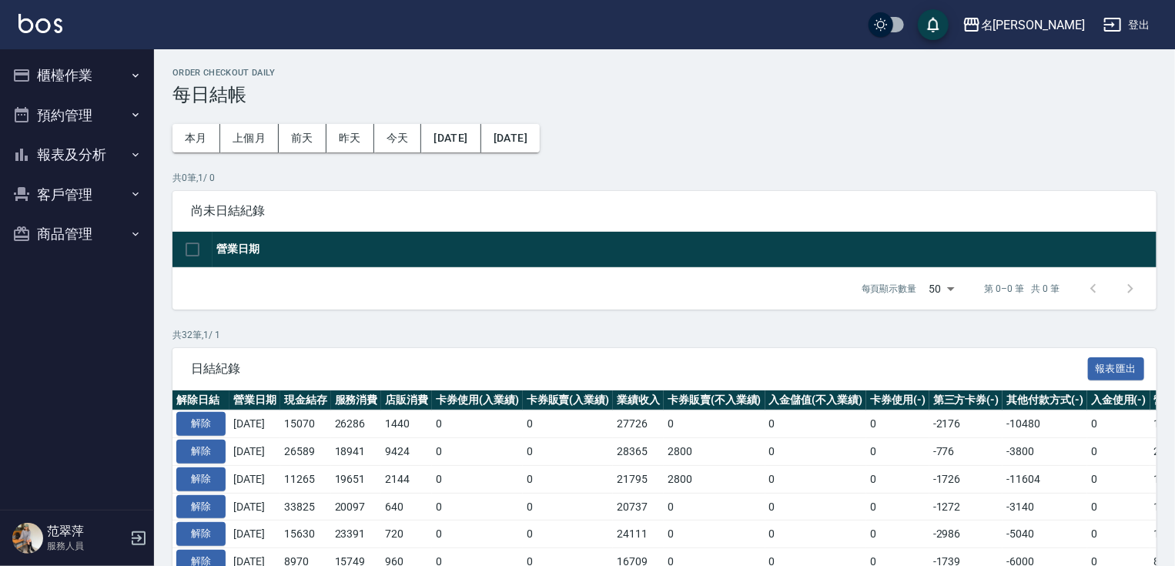
click at [91, 151] on button "報表及分析" at bounding box center [77, 155] width 142 height 40
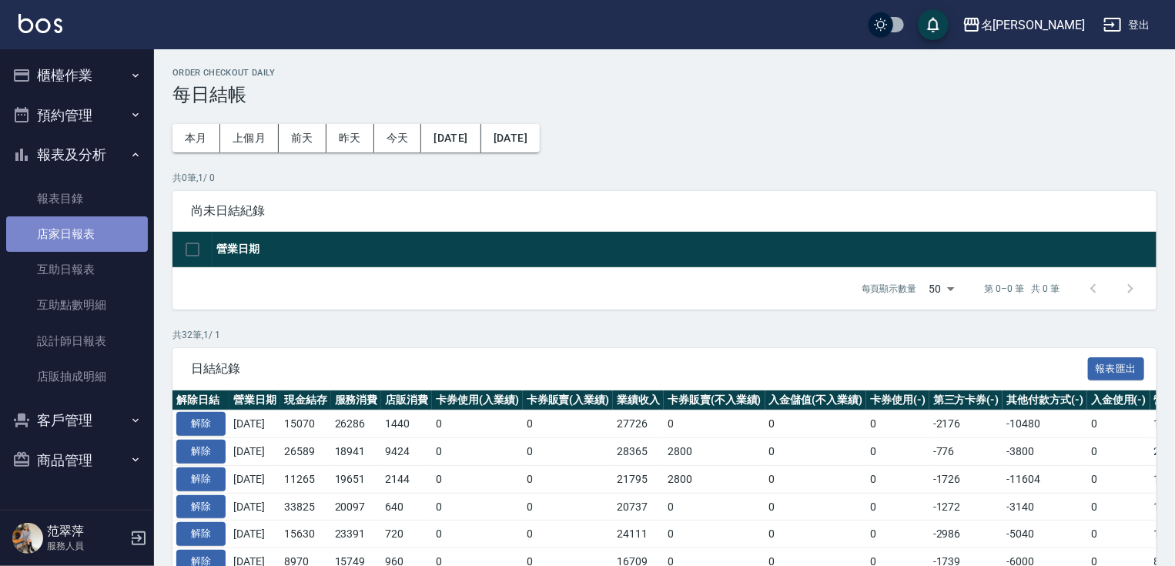
click at [77, 241] on link "店家日報表" at bounding box center [77, 233] width 142 height 35
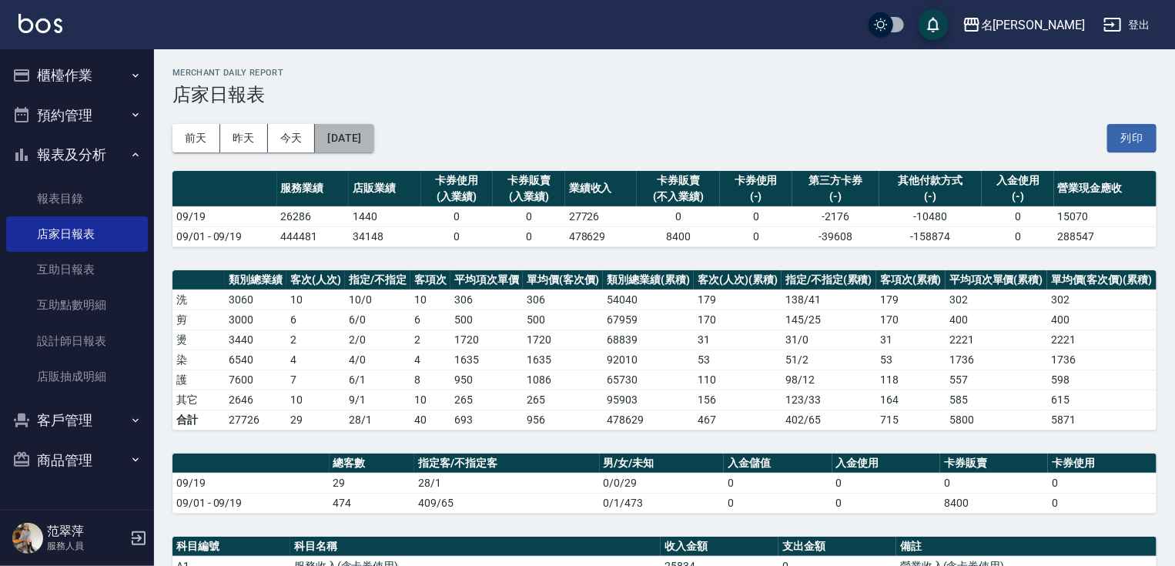
click at [373, 134] on button "[DATE]" at bounding box center [344, 138] width 59 height 28
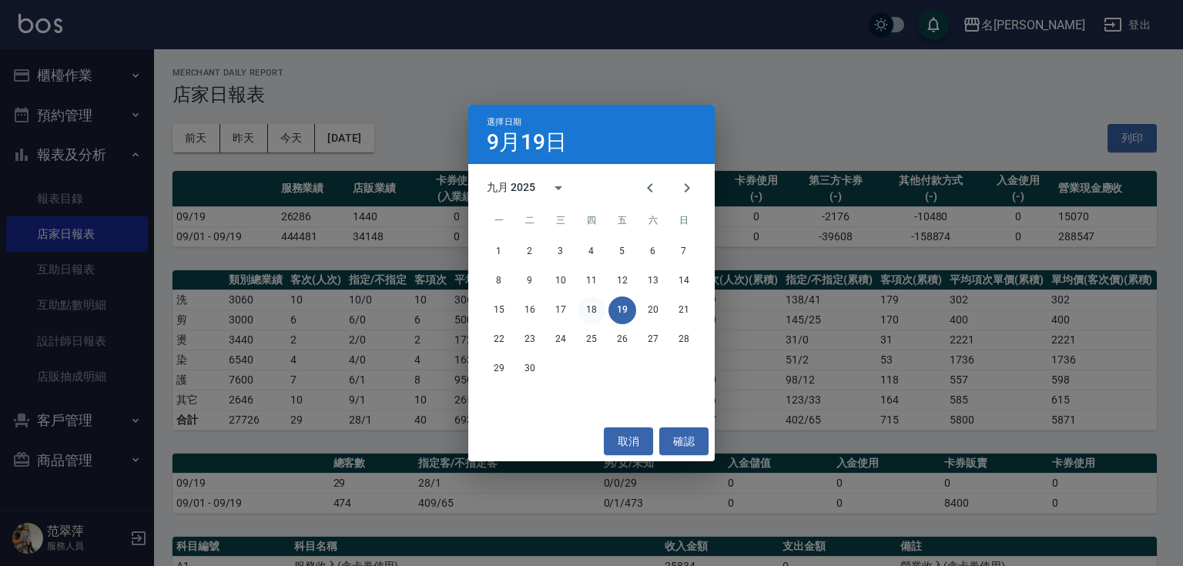
click at [604, 307] on button "18" at bounding box center [591, 310] width 28 height 28
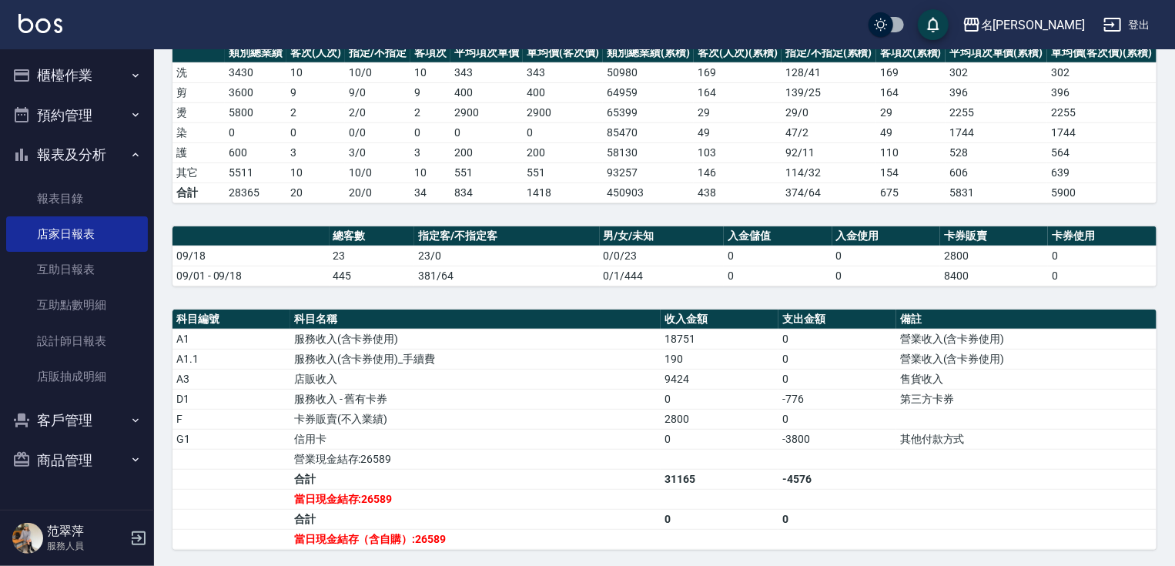
scroll to position [69, 0]
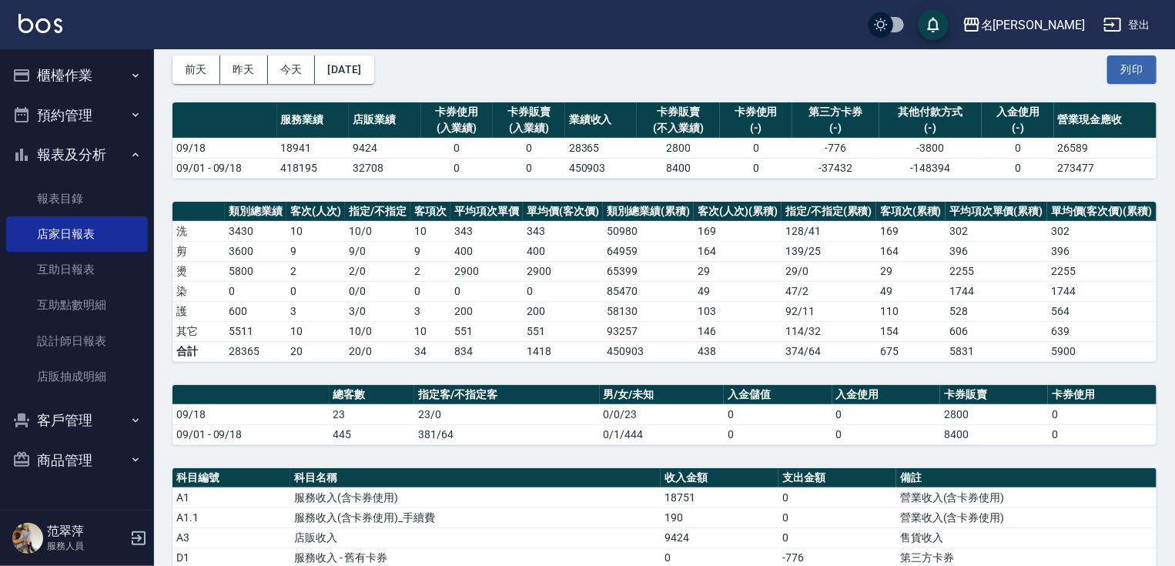
click at [59, 80] on button "櫃檯作業" at bounding box center [77, 75] width 142 height 40
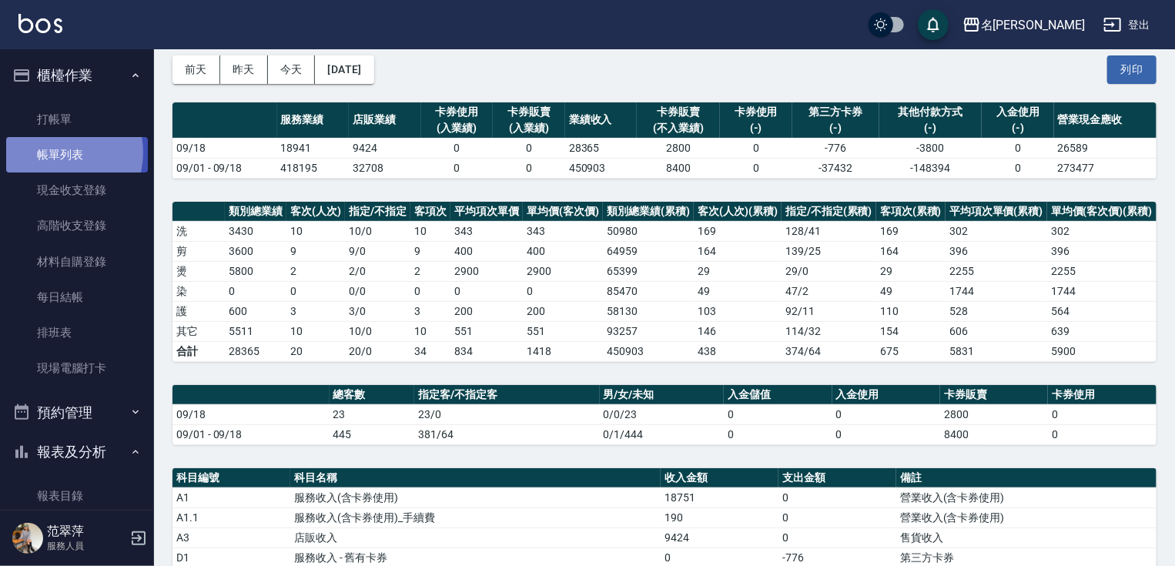
click at [56, 152] on link "帳單列表" at bounding box center [77, 154] width 142 height 35
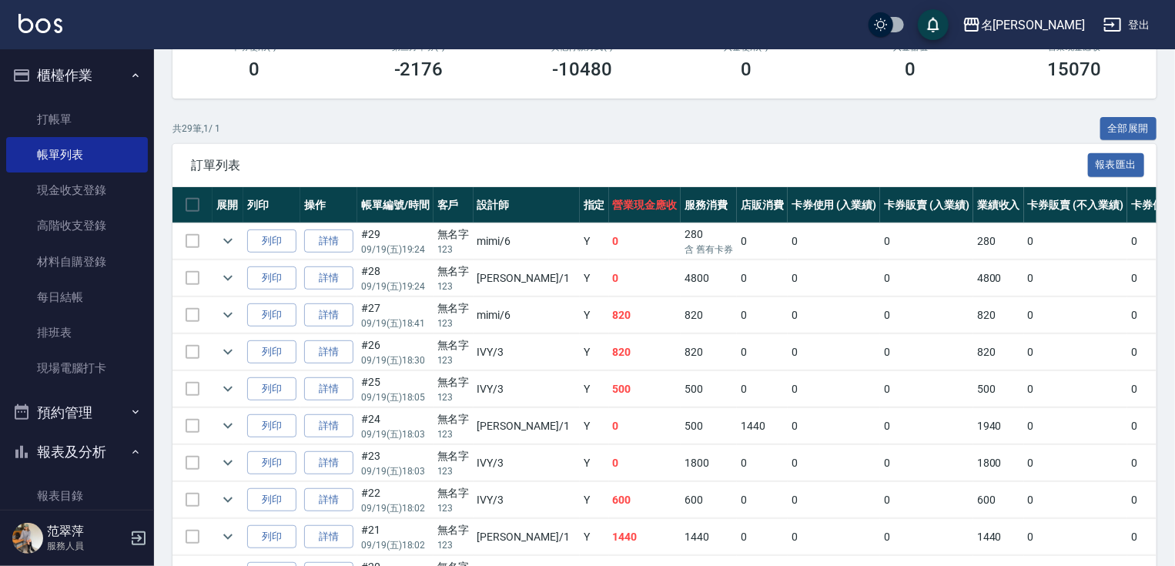
scroll to position [245, 0]
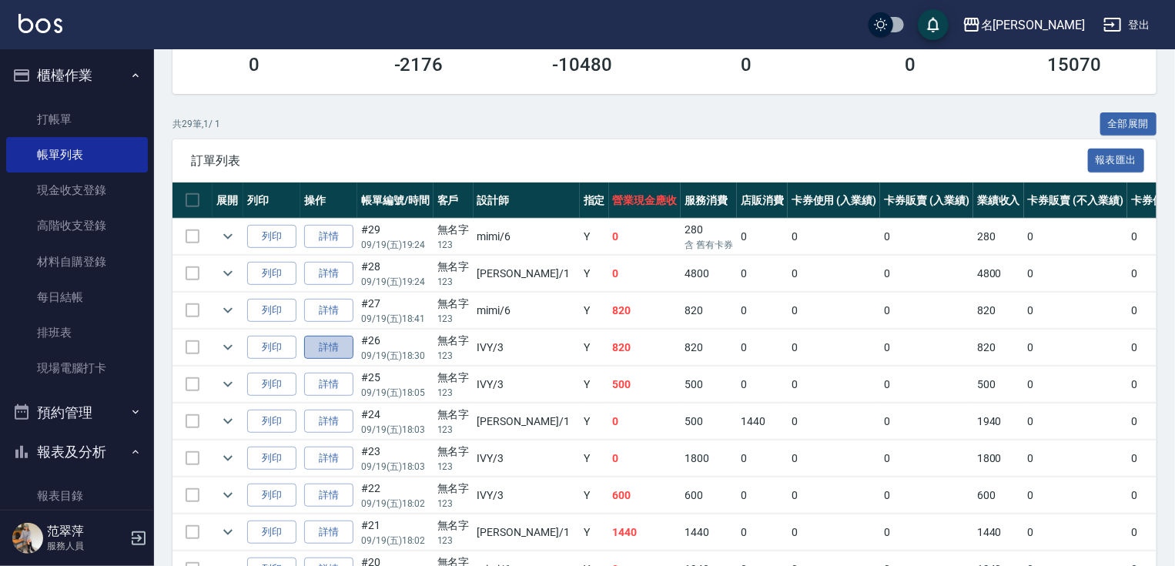
click at [330, 360] on link "詳情" at bounding box center [328, 348] width 49 height 24
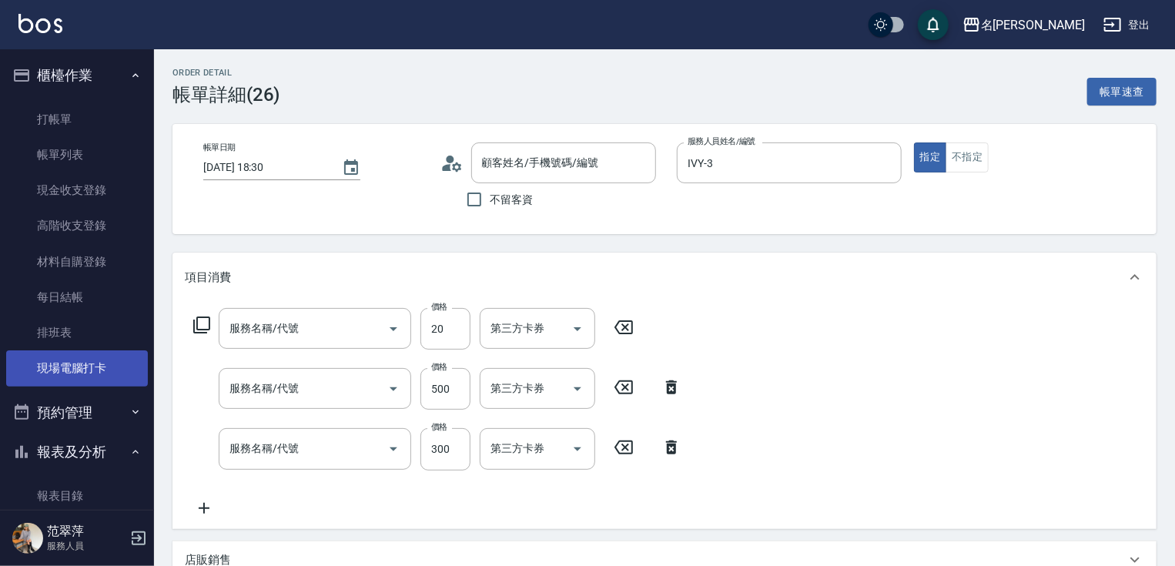
type input "[DATE] 18:30"
type input "IVY-3"
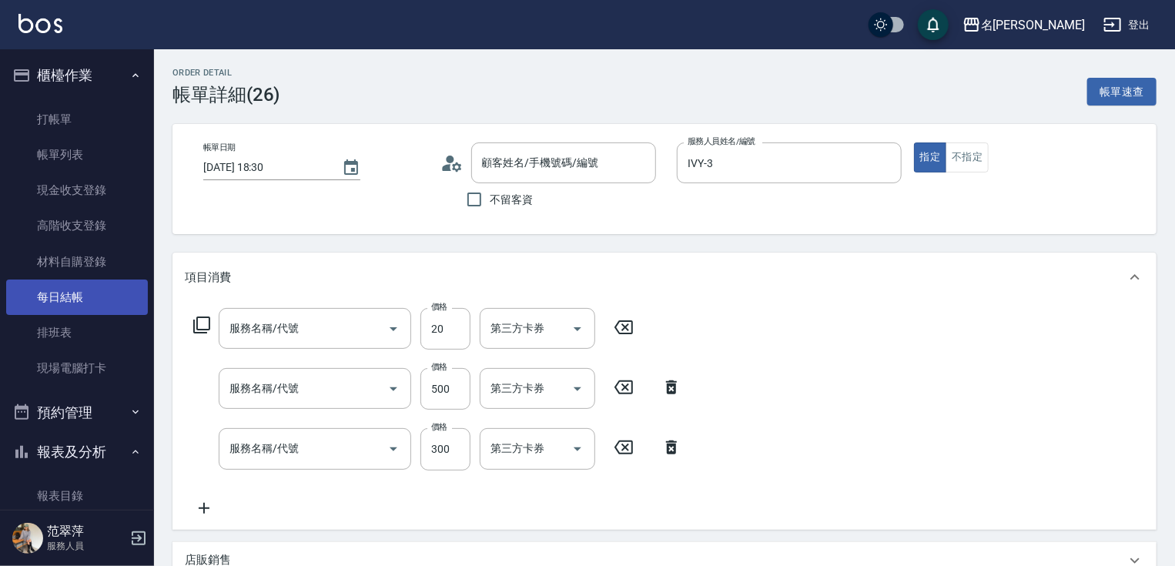
type input "潤絲20(801)"
type input "剪髮(400)(401)"
type input "洗髮300(233)"
type input "無名字/123/null"
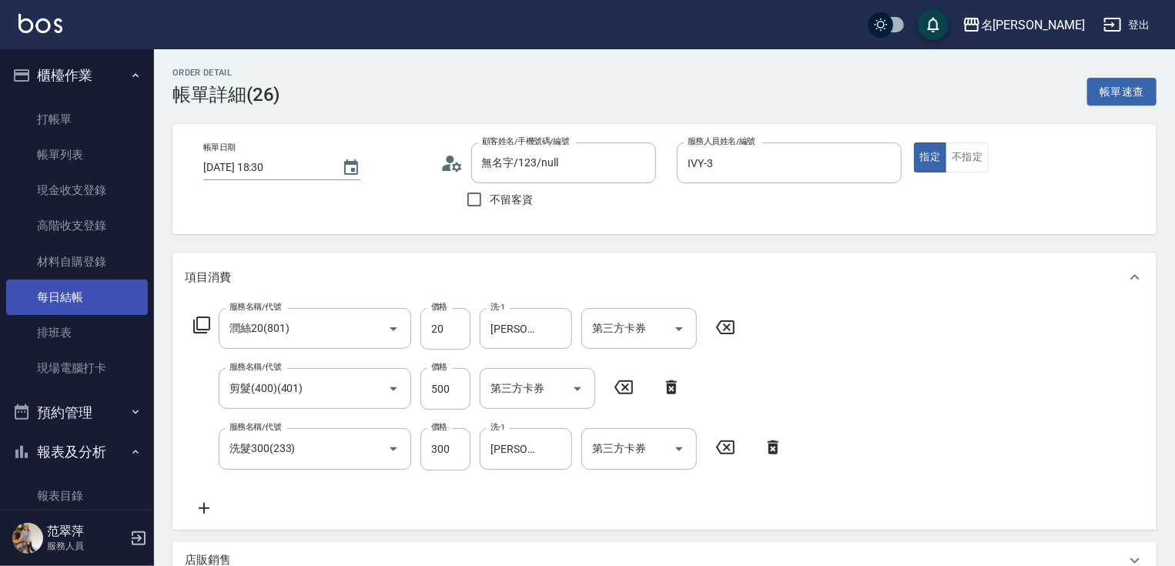
click at [67, 290] on link "每日結帳" at bounding box center [77, 296] width 142 height 35
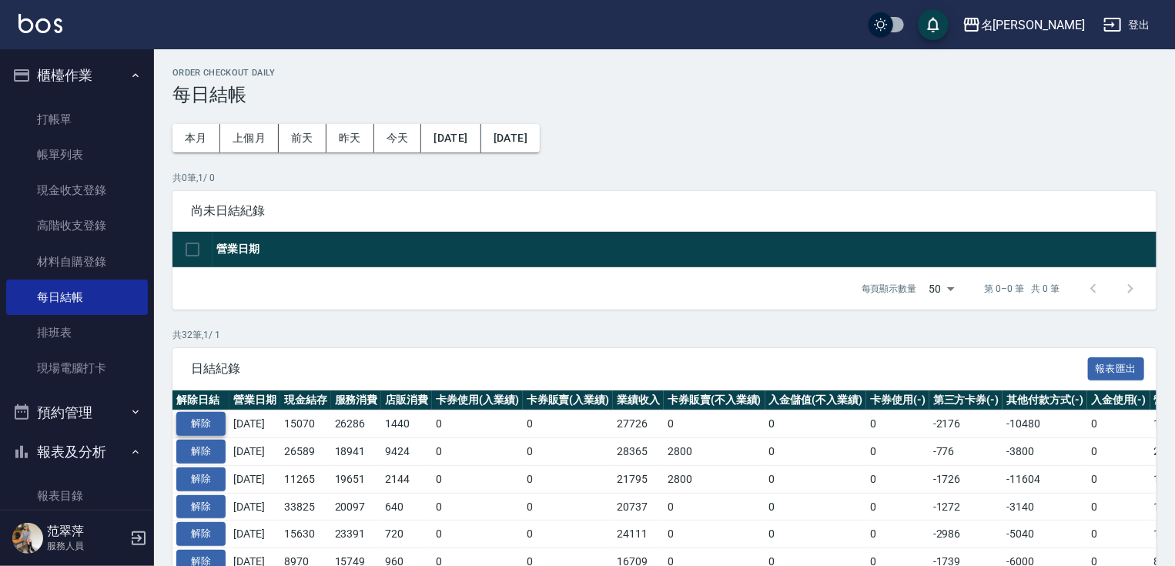
click at [207, 419] on button "解除" at bounding box center [200, 424] width 49 height 24
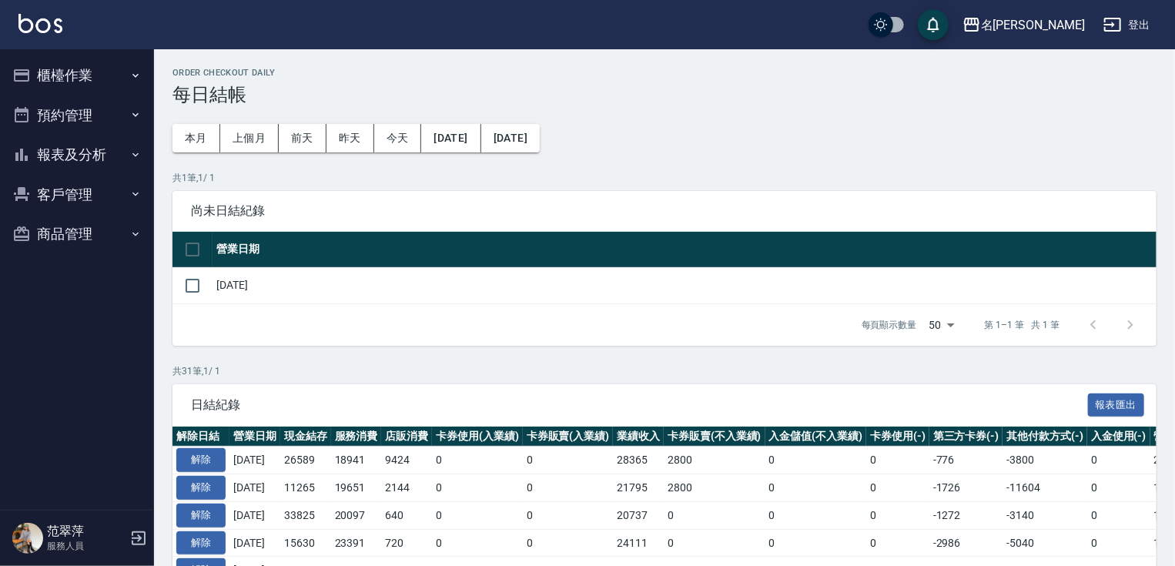
click at [65, 73] on button "櫃檯作業" at bounding box center [77, 75] width 142 height 40
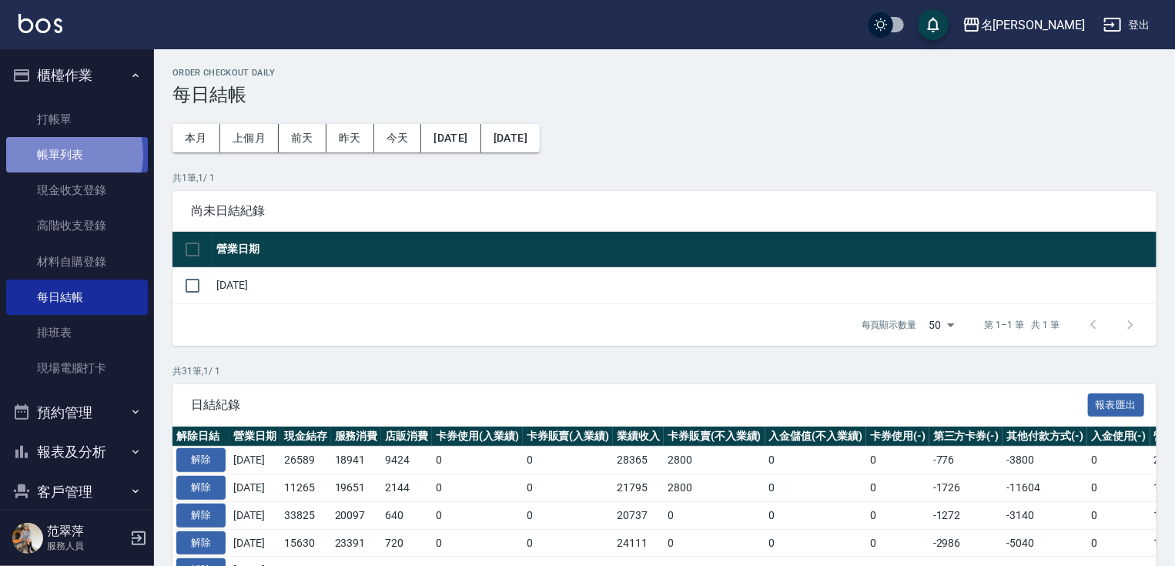
click at [59, 155] on link "帳單列表" at bounding box center [77, 154] width 142 height 35
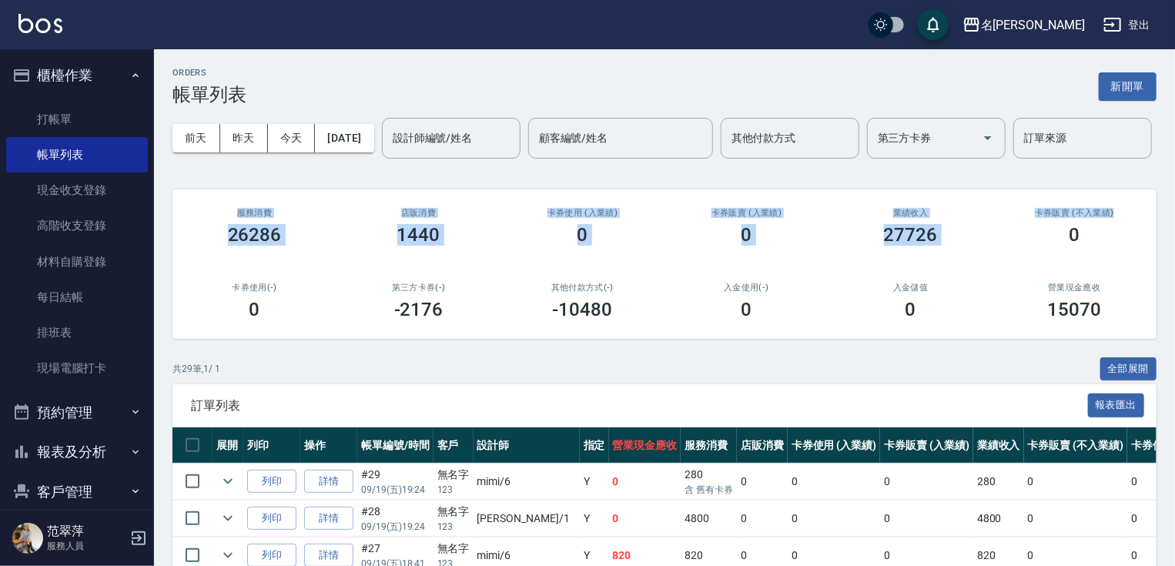
drag, startPoint x: 1172, startPoint y: 172, endPoint x: 1182, endPoint y: 192, distance: 22.4
click at [1047, 244] on div "卡券販賣 (不入業績) 0" at bounding box center [1074, 226] width 164 height 75
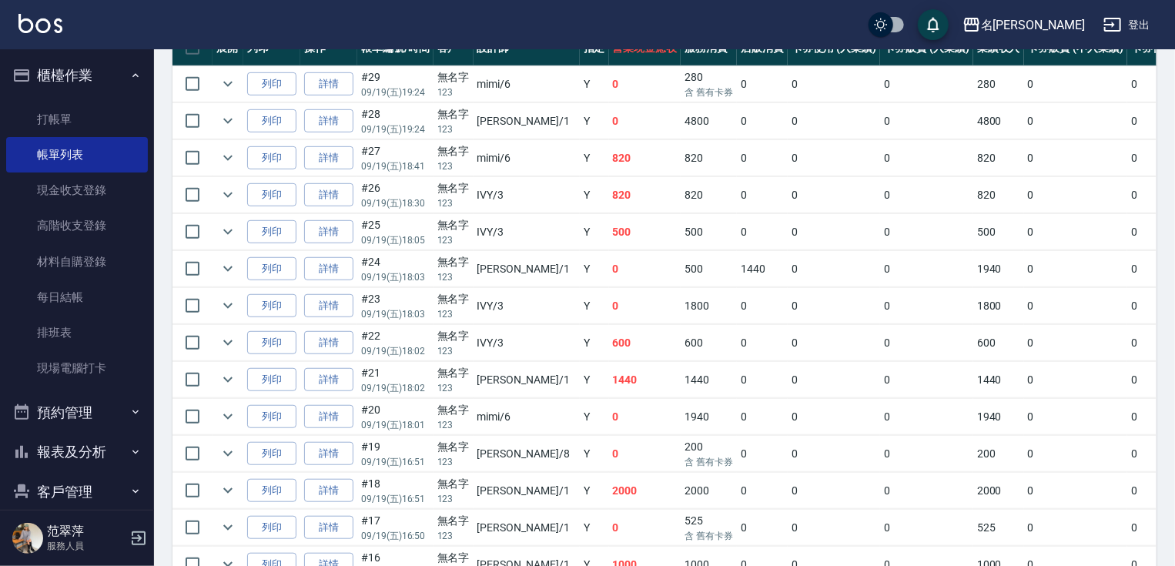
scroll to position [373, 0]
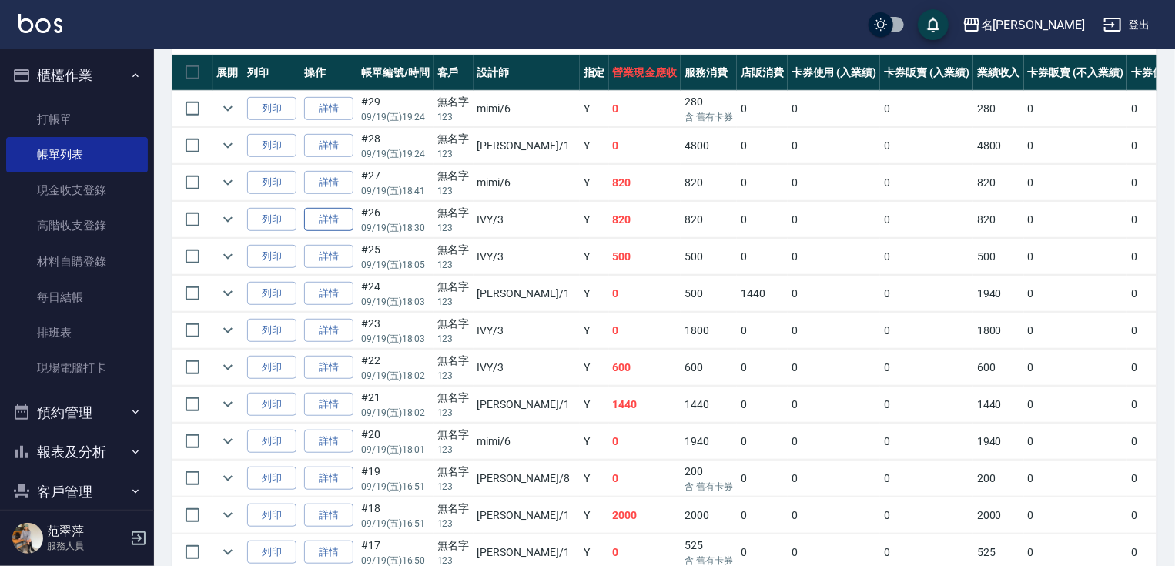
click at [333, 232] on link "詳情" at bounding box center [328, 220] width 49 height 24
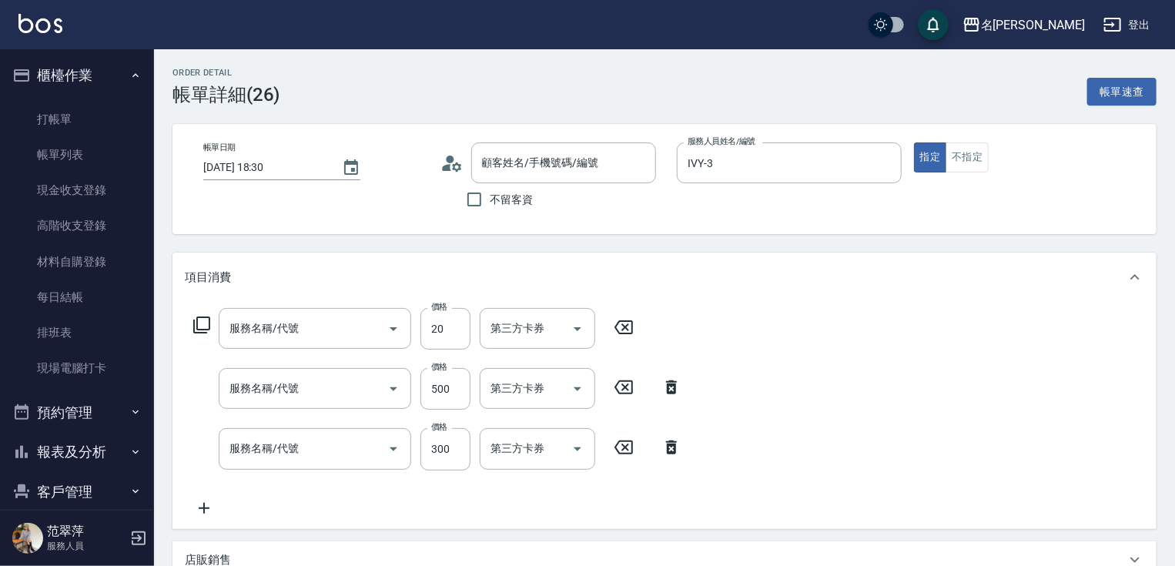
type input "[DATE] 18:30"
type input "IVY-3"
type input "潤絲20(801)"
type input "剪髮(400)(401)"
type input "洗髮300(233)"
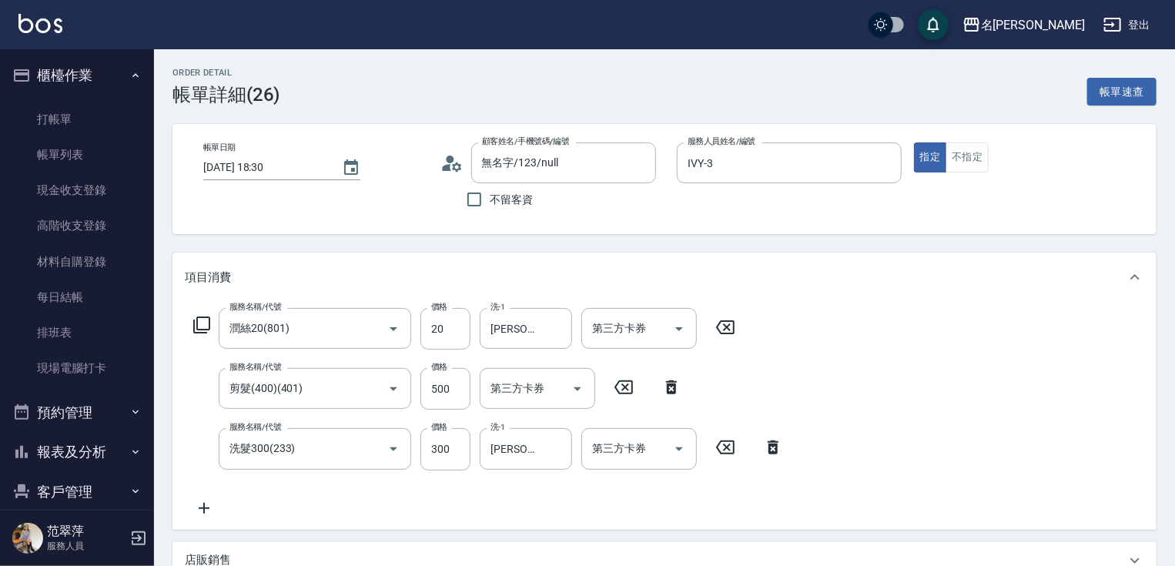
type input "無名字/123/null"
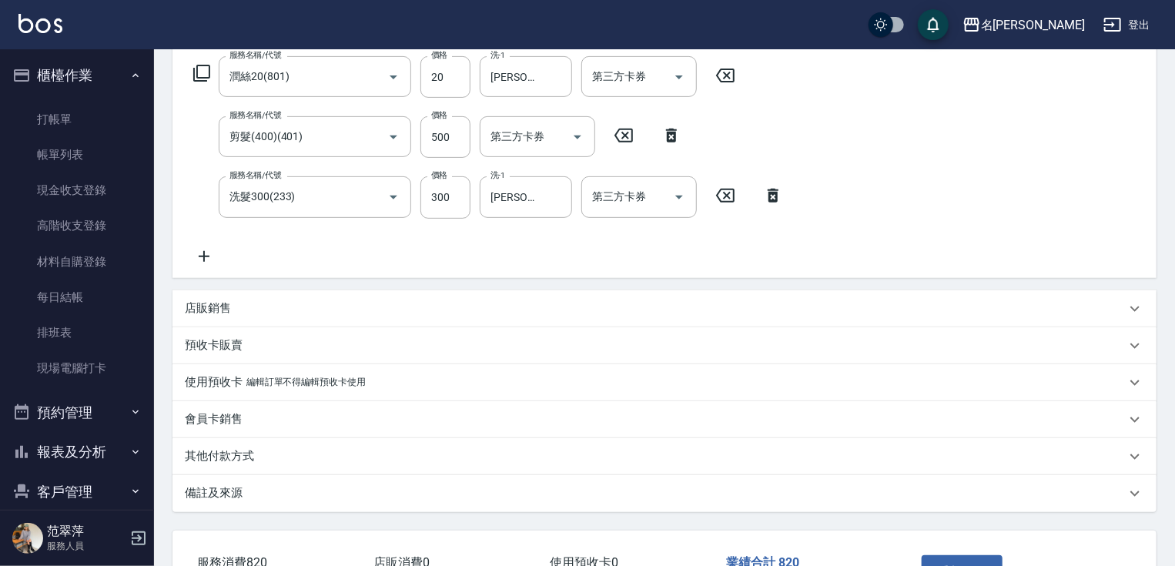
scroll to position [333, 0]
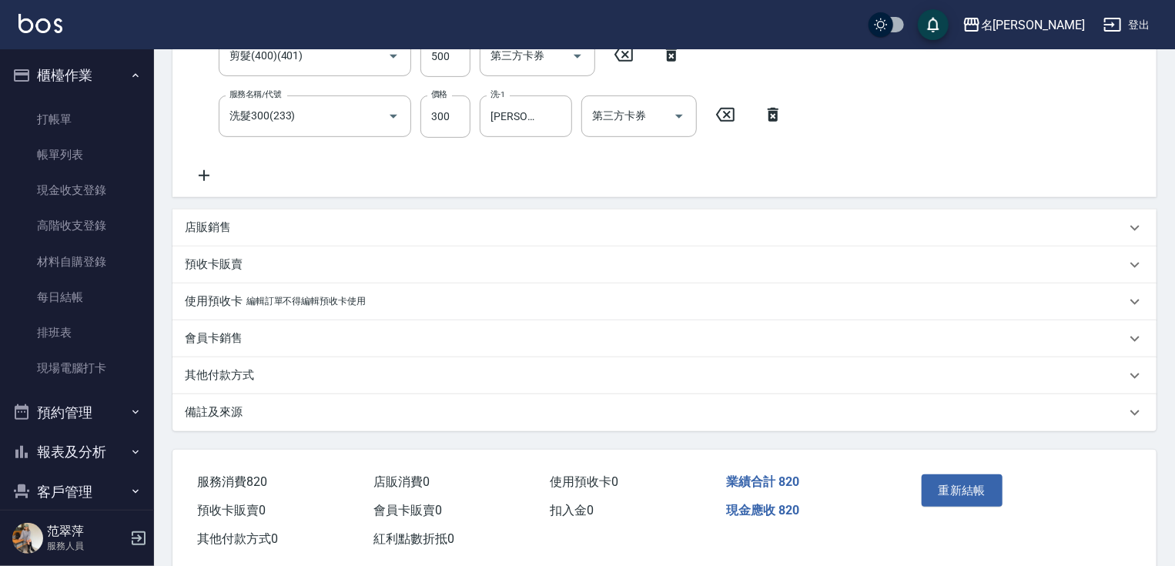
click at [223, 372] on p "其他付款方式" at bounding box center [219, 375] width 69 height 16
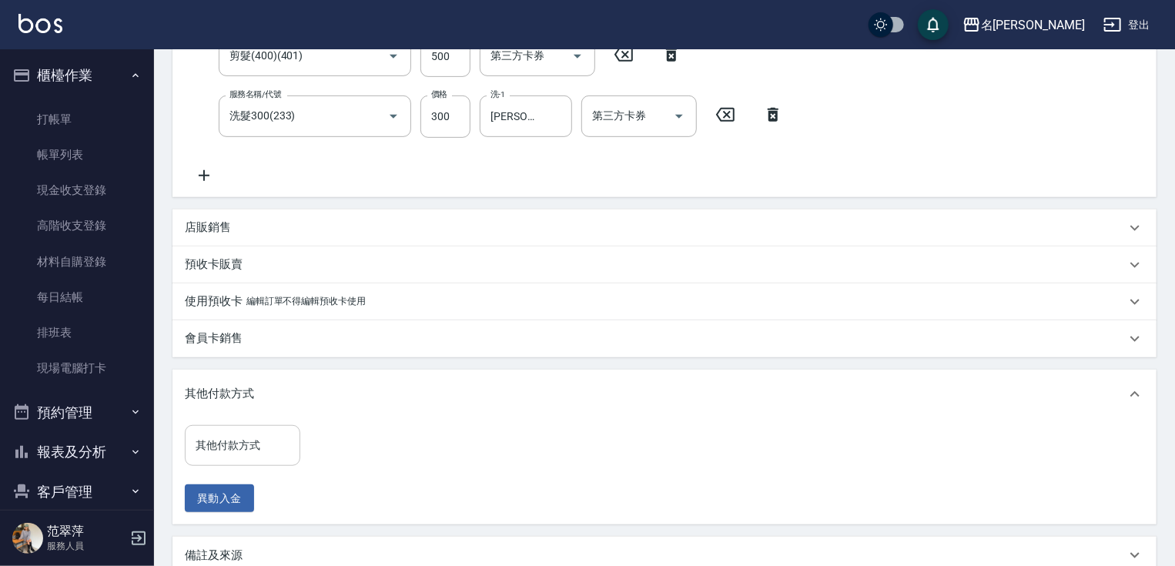
click at [265, 447] on input "其他付款方式" at bounding box center [243, 445] width 102 height 27
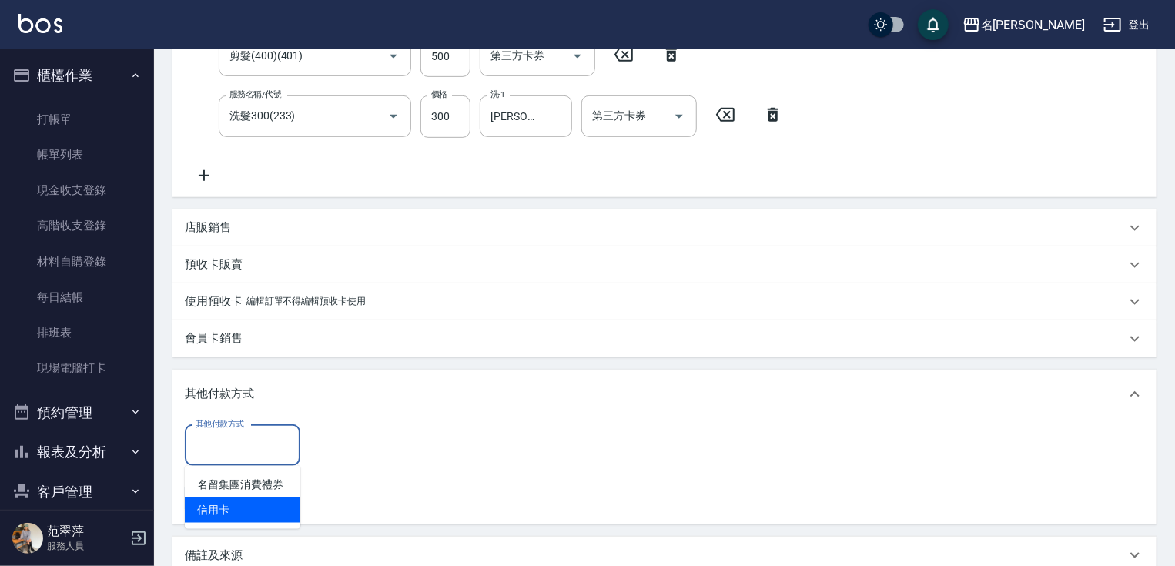
drag, startPoint x: 272, startPoint y: 504, endPoint x: 326, endPoint y: 490, distance: 55.5
click at [275, 505] on span "信用卡" at bounding box center [242, 509] width 115 height 25
type input "信用卡"
click at [308, 447] on div "其他付款方式 信用卡 其他付款方式 信用卡金額 0 信用卡金額" at bounding box center [309, 446] width 249 height 42
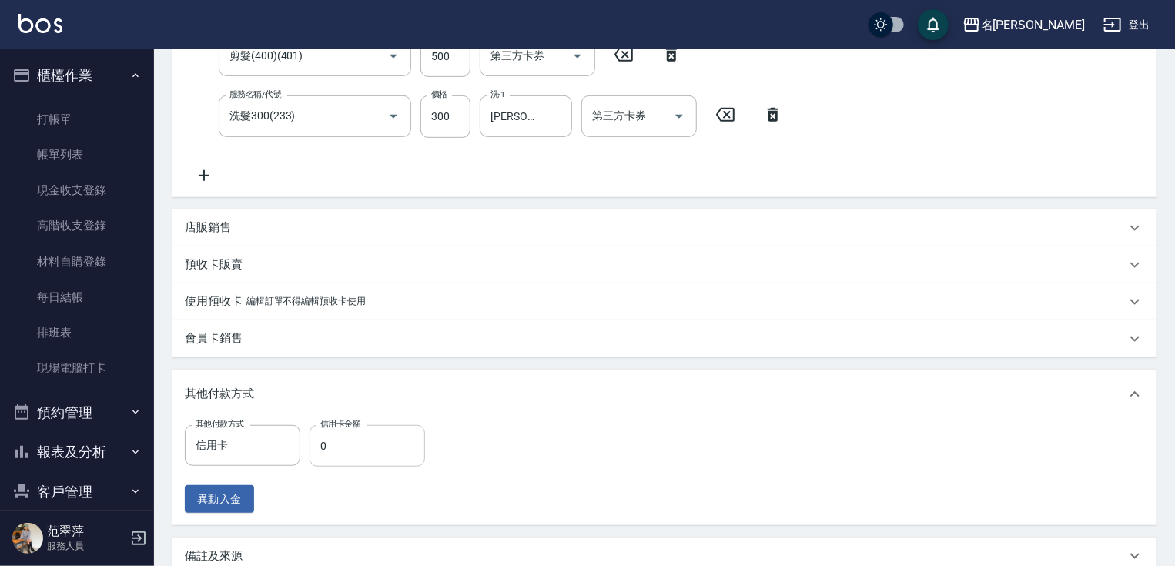
click at [313, 443] on input "0" at bounding box center [367, 446] width 115 height 42
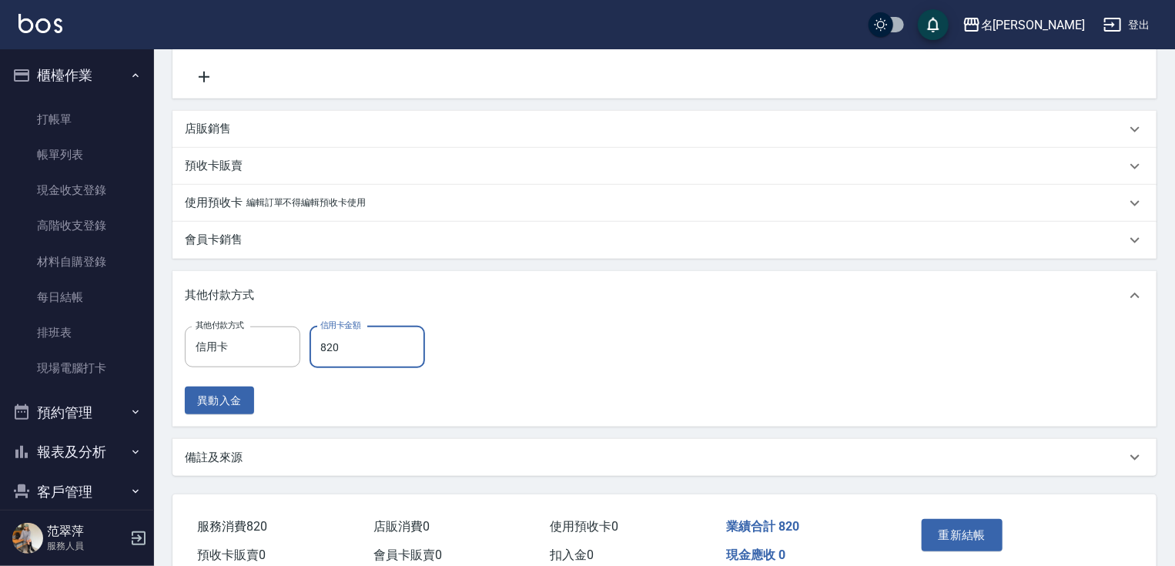
scroll to position [505, 0]
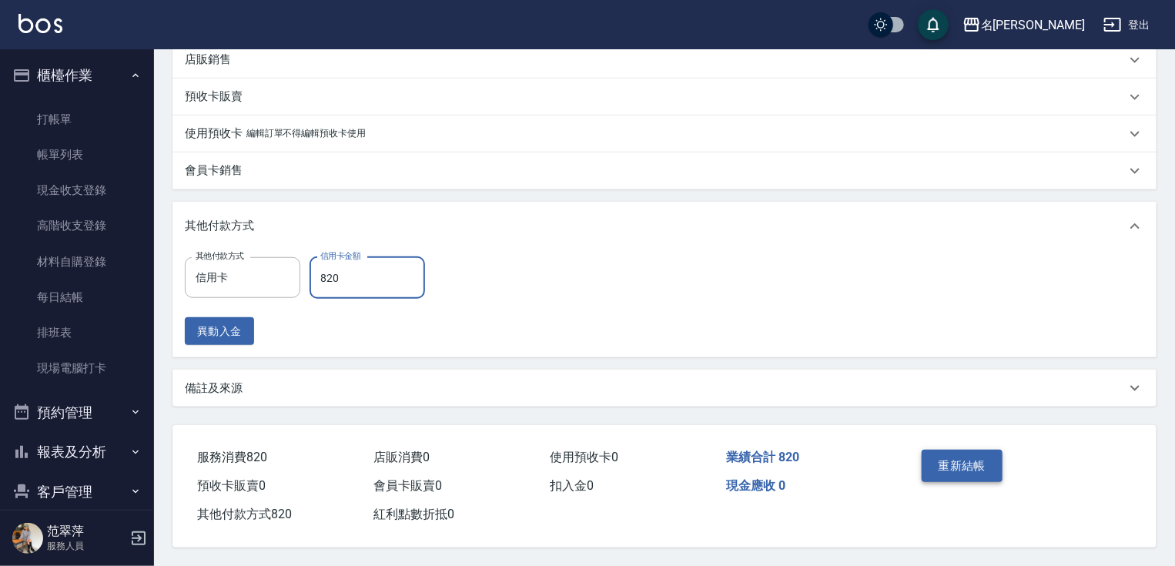
type input "820"
click at [958, 454] on button "重新結帳" at bounding box center [963, 466] width 82 height 32
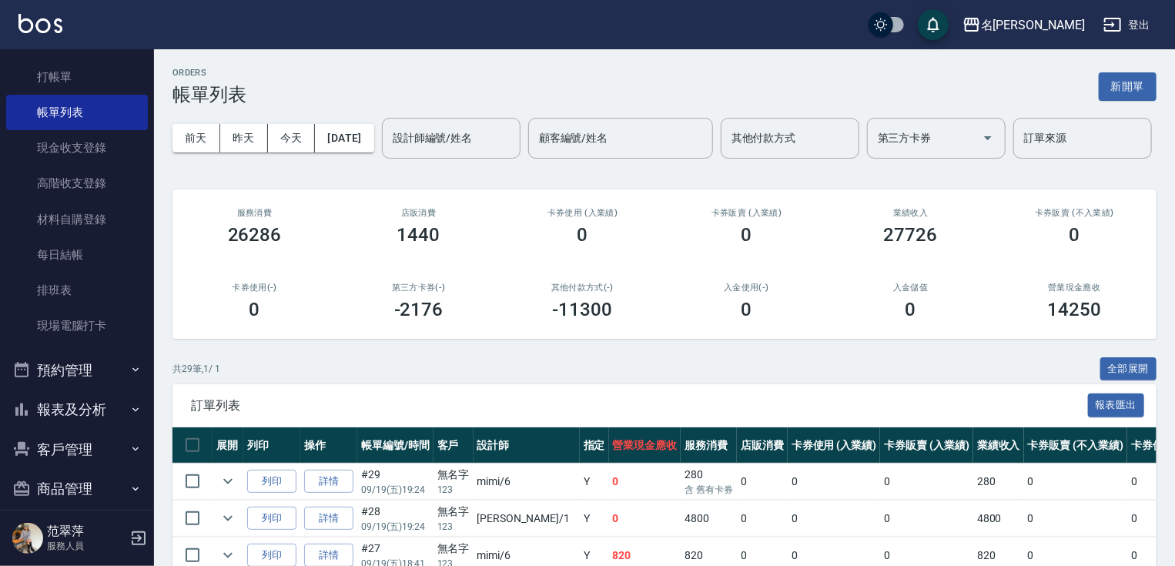
scroll to position [59, 0]
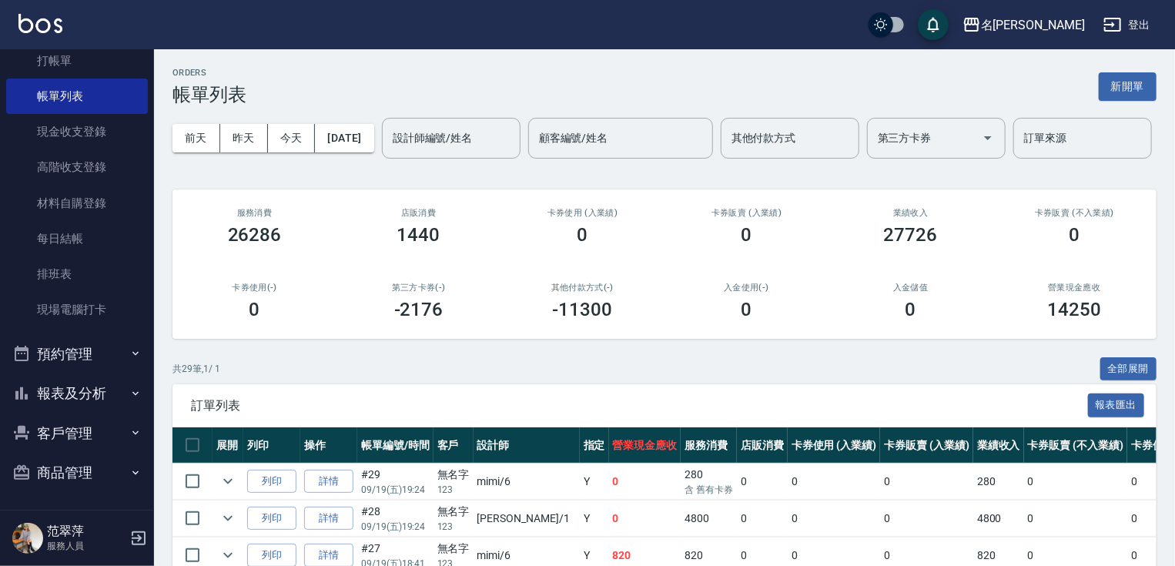
click at [72, 390] on button "報表及分析" at bounding box center [77, 393] width 142 height 40
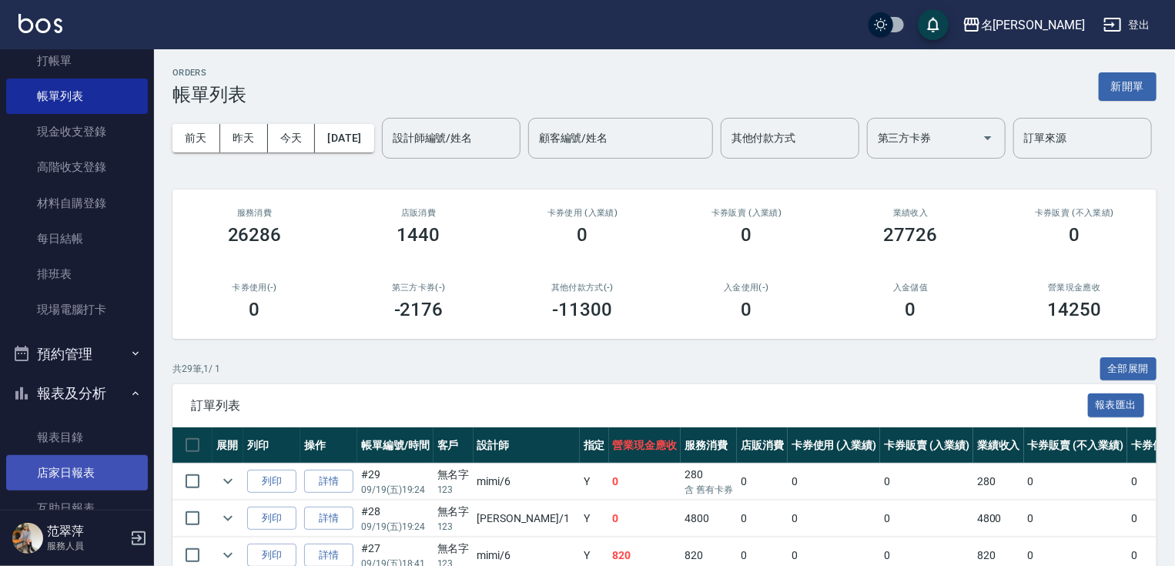
click at [78, 480] on link "店家日報表" at bounding box center [77, 472] width 142 height 35
